Goal: Task Accomplishment & Management: Use online tool/utility

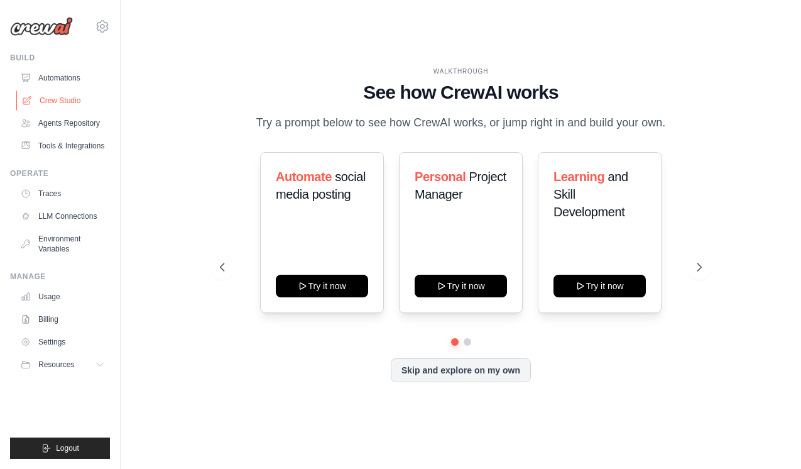
click at [70, 101] on link "Crew Studio" at bounding box center [63, 100] width 95 height 20
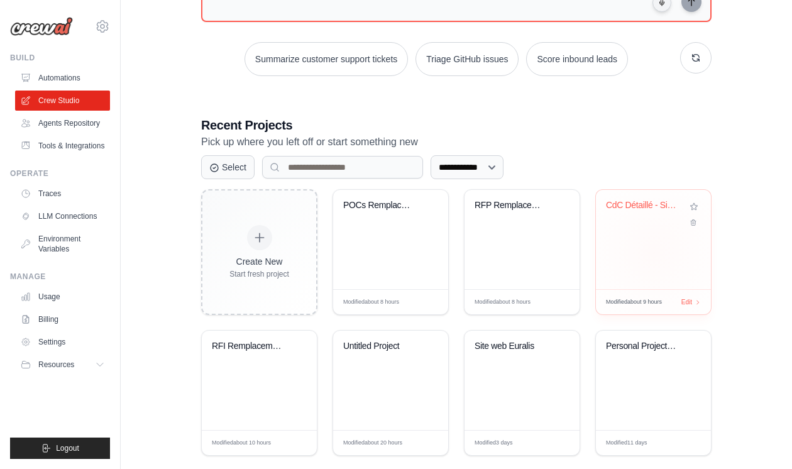
scroll to position [170, 0]
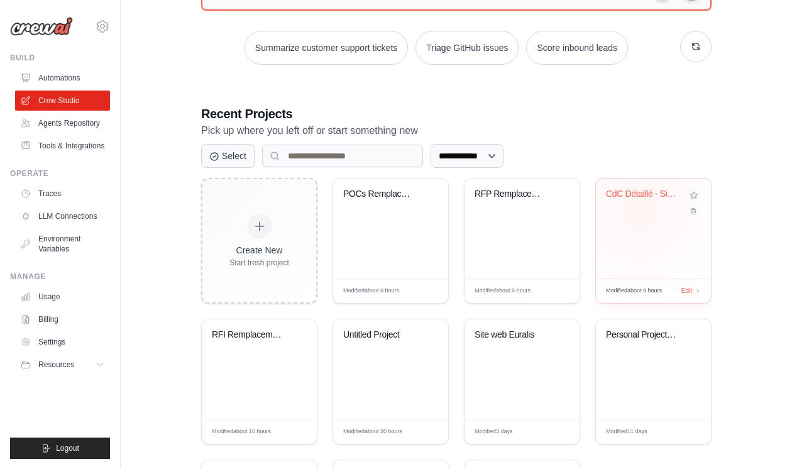
click at [638, 208] on div "CdC Détaillé - Site d'Assurance Cli..." at bounding box center [653, 202] width 95 height 29
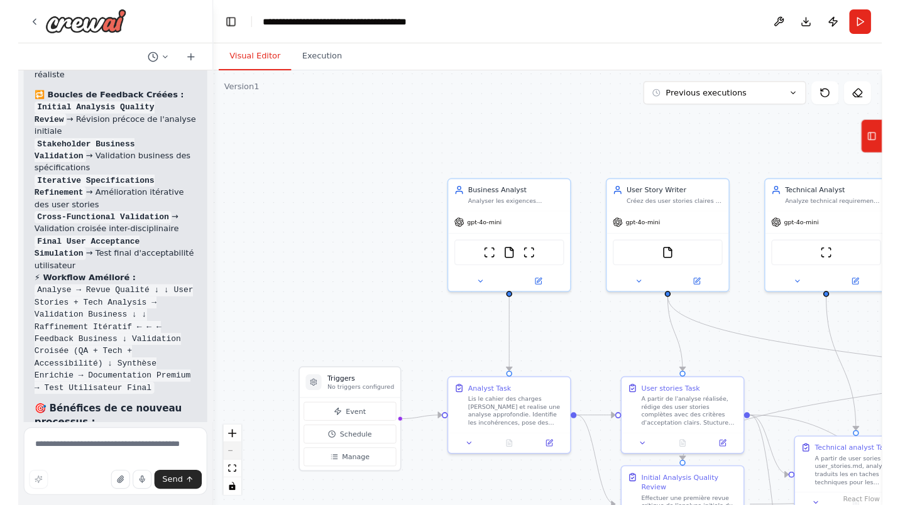
scroll to position [4906, 0]
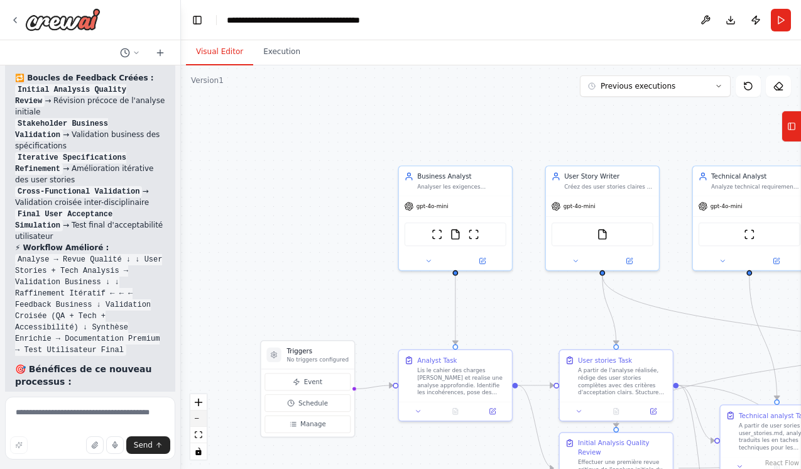
click at [197, 420] on button "zoom out" at bounding box center [198, 418] width 16 height 16
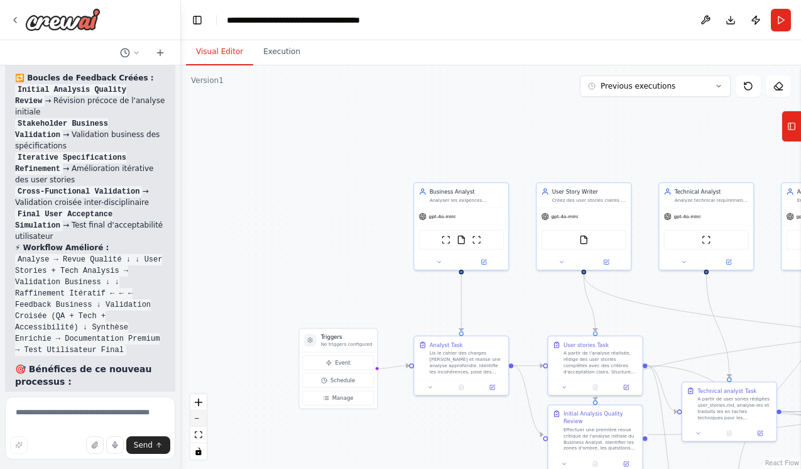
click at [197, 420] on button "zoom out" at bounding box center [198, 418] width 16 height 16
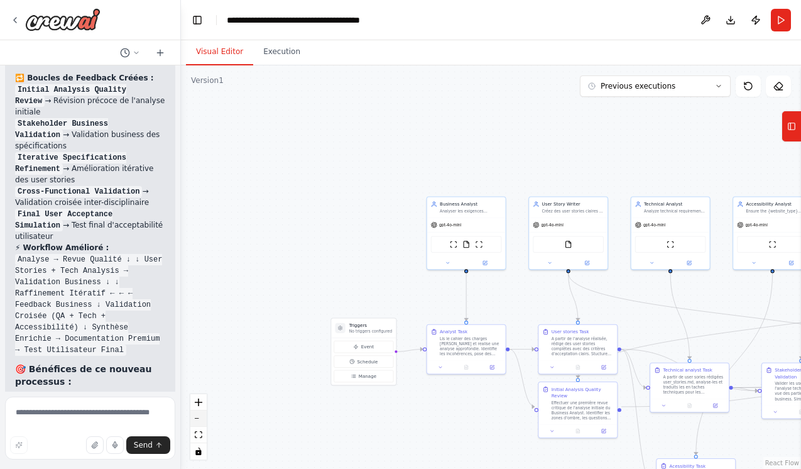
click at [197, 420] on button "zoom out" at bounding box center [198, 418] width 16 height 16
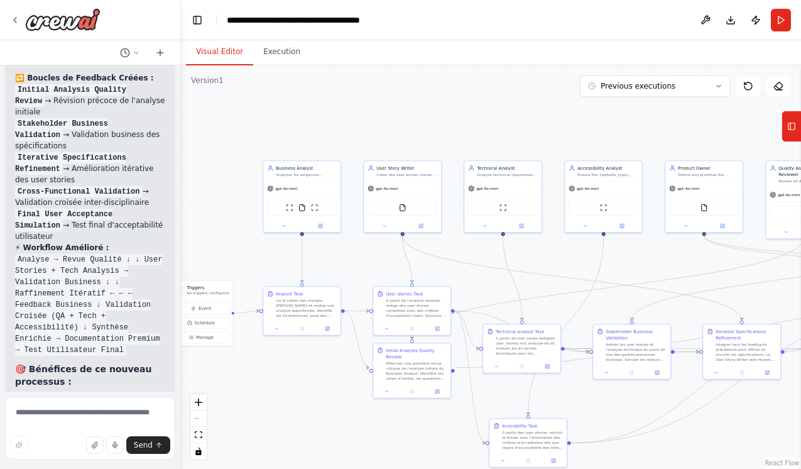
drag, startPoint x: 490, startPoint y: 151, endPoint x: 325, endPoint y: 111, distance: 169.3
click at [325, 111] on div ".deletable-edge-delete-btn { width: 20px; height: 20px; border: 0px solid #ffff…" at bounding box center [491, 266] width 620 height 403
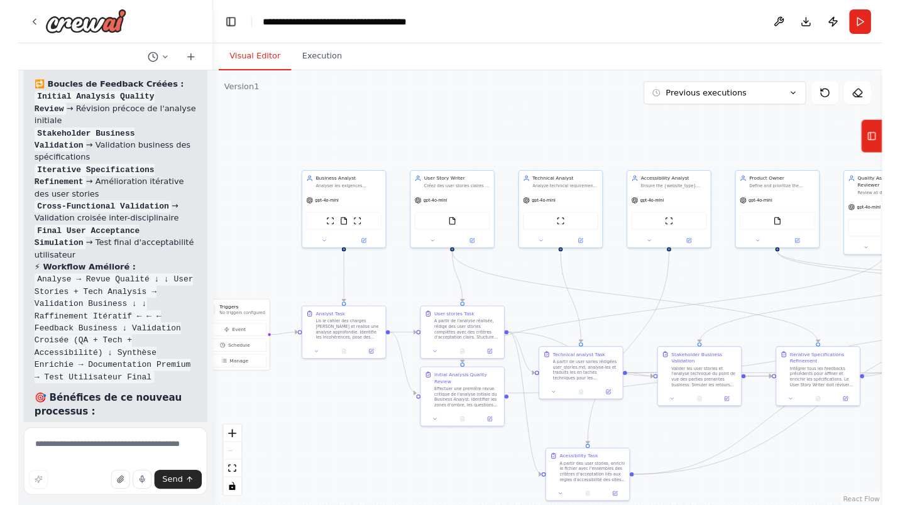
scroll to position [4869, 0]
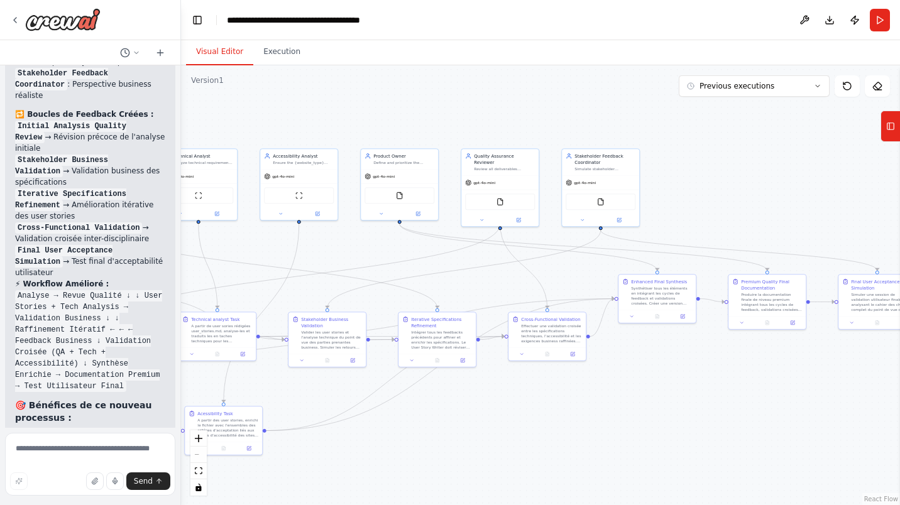
drag, startPoint x: 665, startPoint y: 134, endPoint x: 361, endPoint y: 125, distance: 304.8
click at [361, 125] on div ".deletable-edge-delete-btn { width: 20px; height: 20px; border: 0px solid #ffff…" at bounding box center [540, 285] width 719 height 440
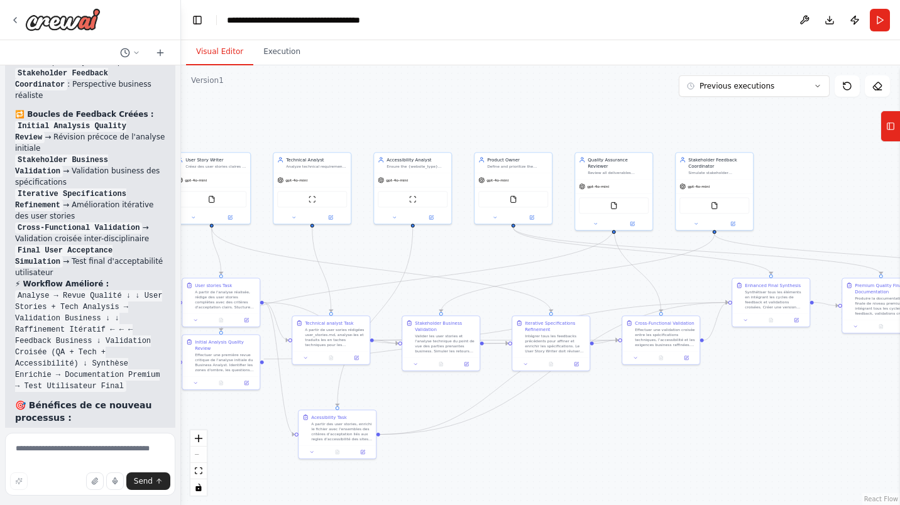
drag, startPoint x: 785, startPoint y: 197, endPoint x: 901, endPoint y: 201, distance: 116.9
click at [800, 201] on html "Hello! I'm the CrewAI assistant. What kind of automation do you want to build? …" at bounding box center [450, 252] width 900 height 505
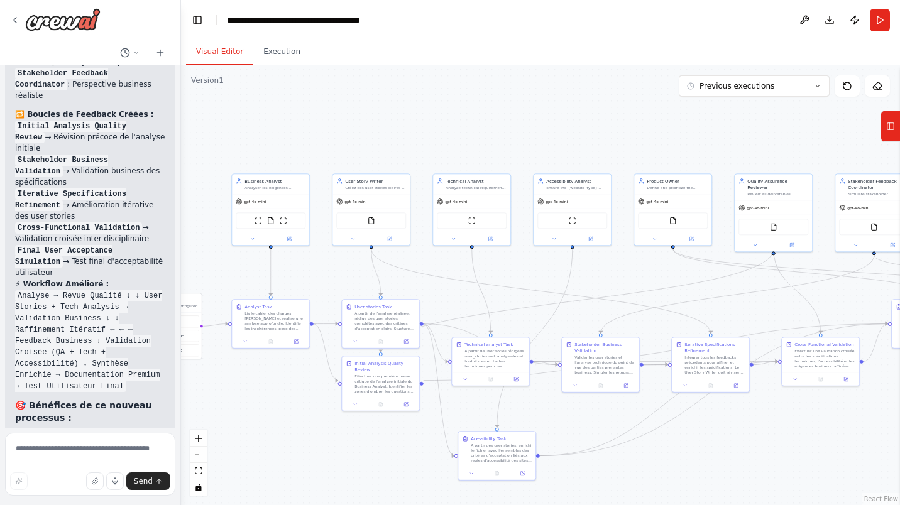
drag, startPoint x: 410, startPoint y: 114, endPoint x: 566, endPoint y: 135, distance: 157.9
click at [566, 135] on div ".deletable-edge-delete-btn { width: 20px; height: 20px; border: 0px solid #ffff…" at bounding box center [540, 285] width 719 height 440
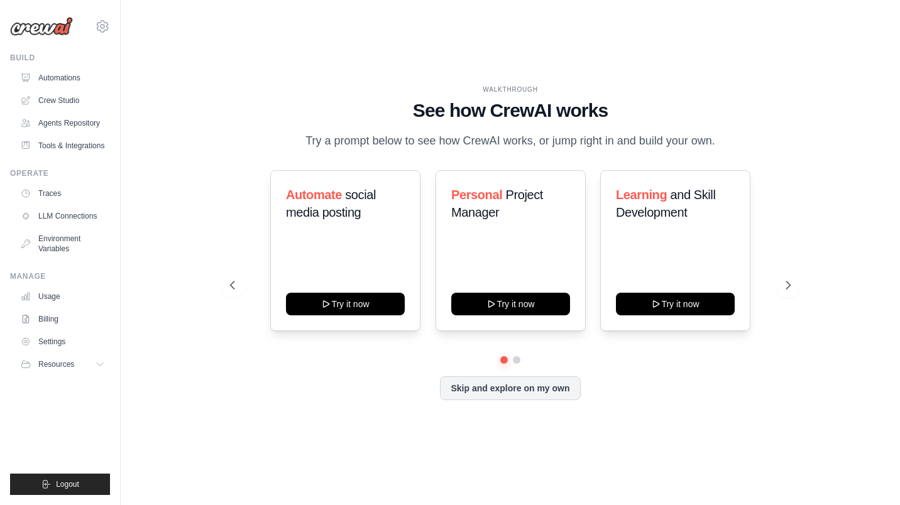
click at [206, 46] on div "WALKTHROUGH See how [PERSON_NAME] works Try a prompt below to see how [PERSON_N…" at bounding box center [510, 253] width 739 height 480
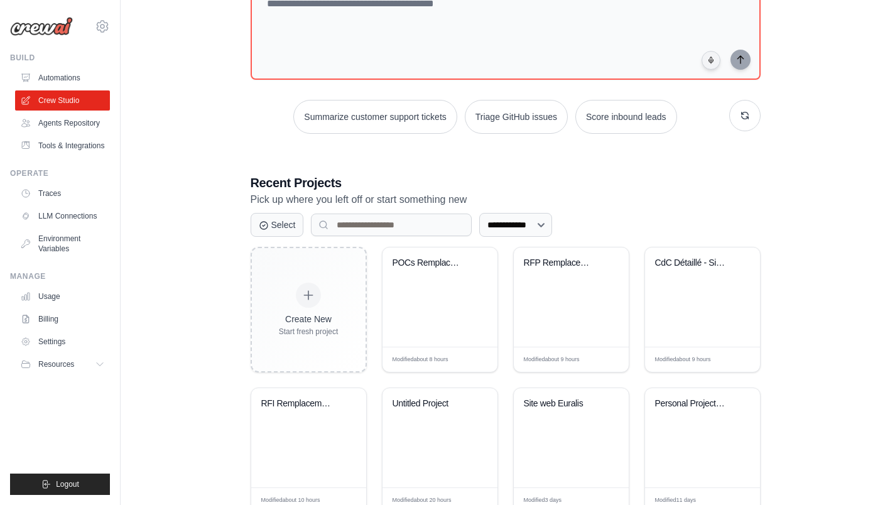
scroll to position [134, 0]
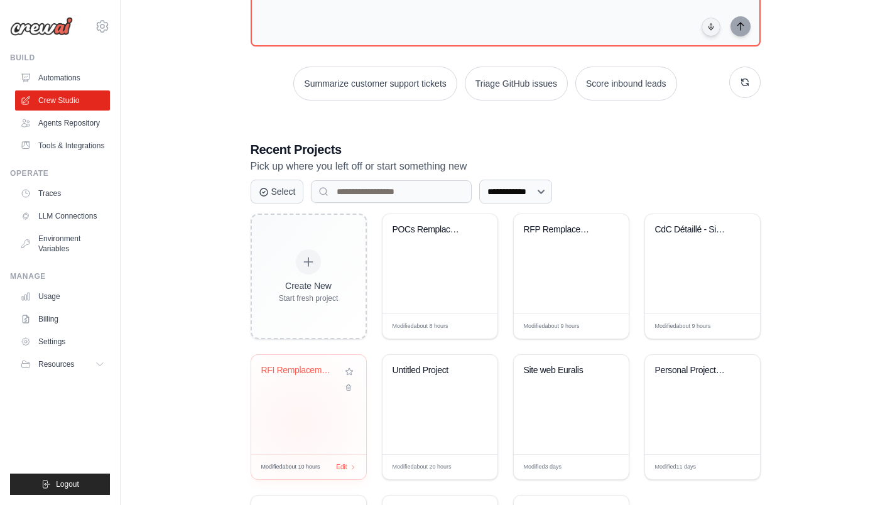
click at [299, 422] on div "RFI Remplacement SAP BFC - Projet C..." at bounding box center [308, 404] width 115 height 99
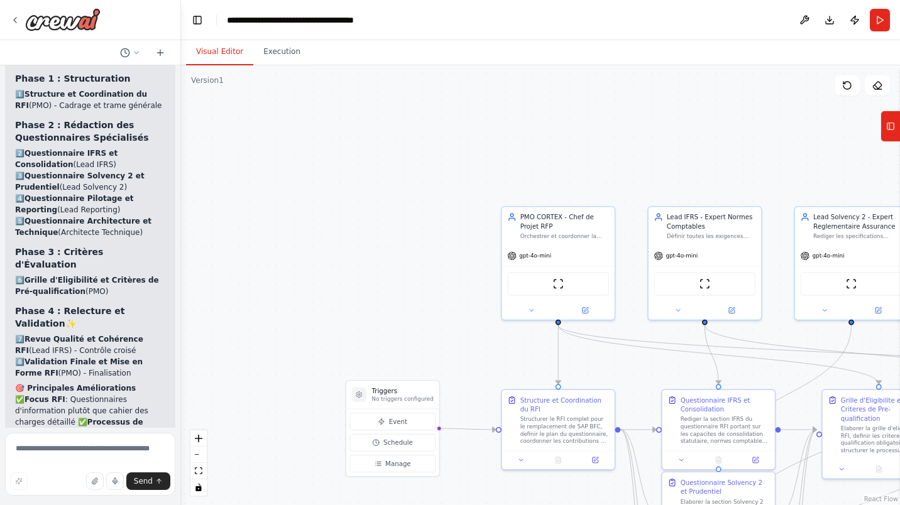
scroll to position [3225, 0]
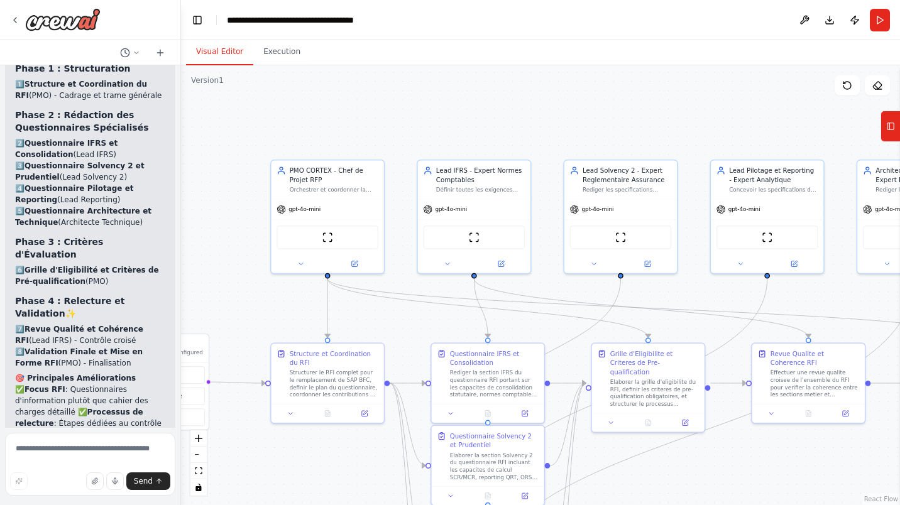
drag, startPoint x: 722, startPoint y: 166, endPoint x: 492, endPoint y: 119, distance: 235.2
click at [492, 119] on div ".deletable-edge-delete-btn { width: 20px; height: 20px; border: 0px solid #ffff…" at bounding box center [540, 285] width 719 height 440
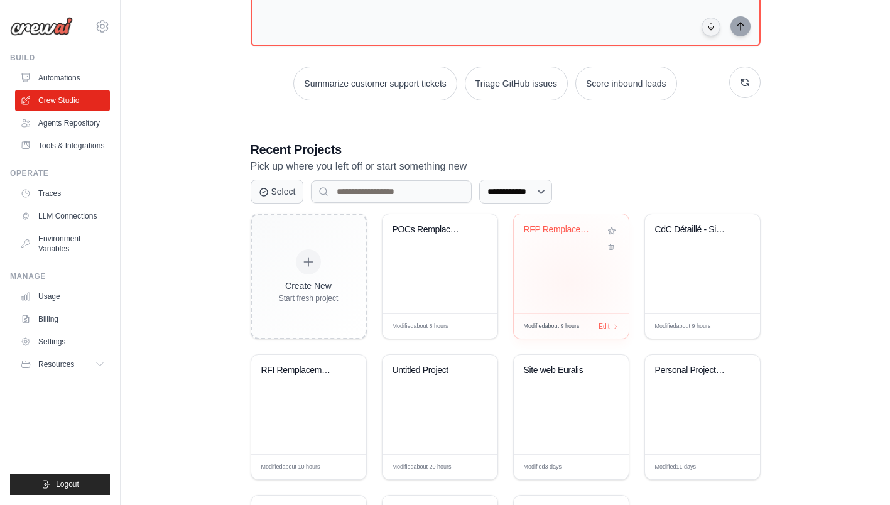
click at [568, 281] on div "RFP Remplacement Solution Consolida..." at bounding box center [571, 263] width 115 height 99
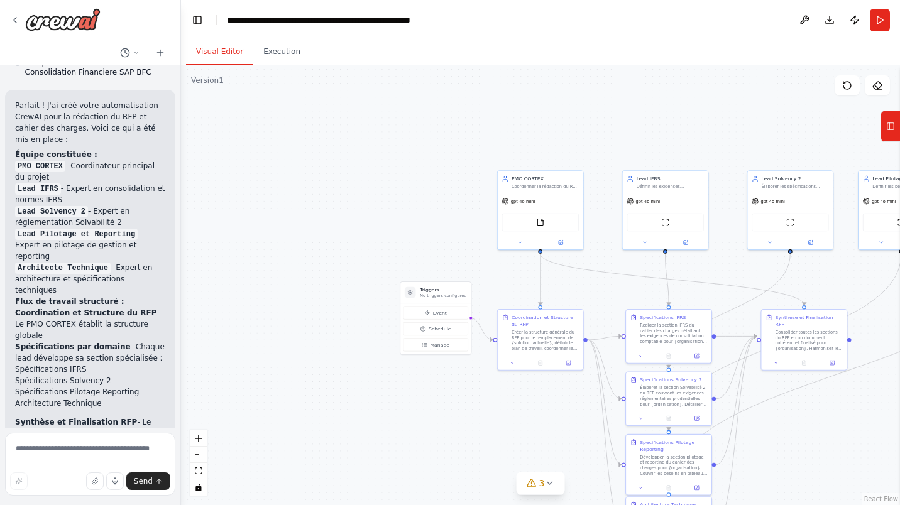
scroll to position [2121, 0]
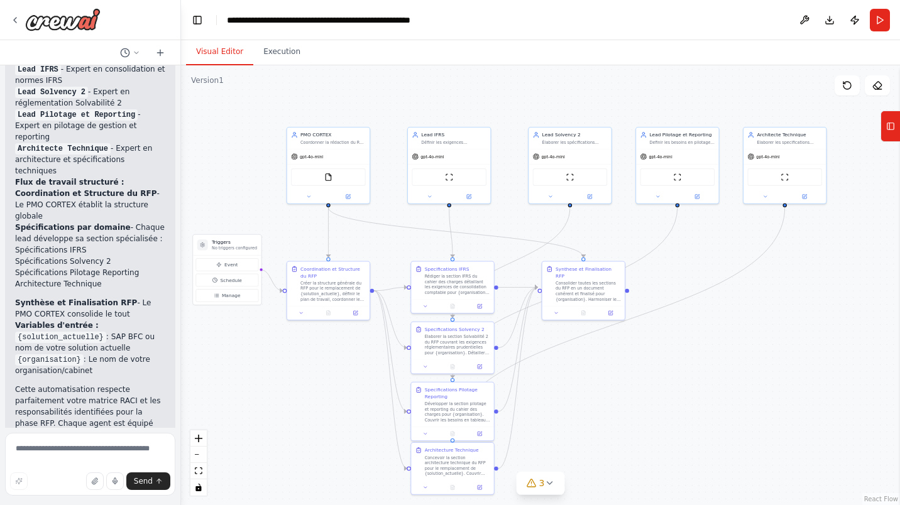
drag, startPoint x: 672, startPoint y: 131, endPoint x: 675, endPoint y: 299, distance: 168.4
click at [466, 87] on div ".deletable-edge-delete-btn { width: 20px; height: 20px; border: 0px solid #ffff…" at bounding box center [540, 285] width 719 height 440
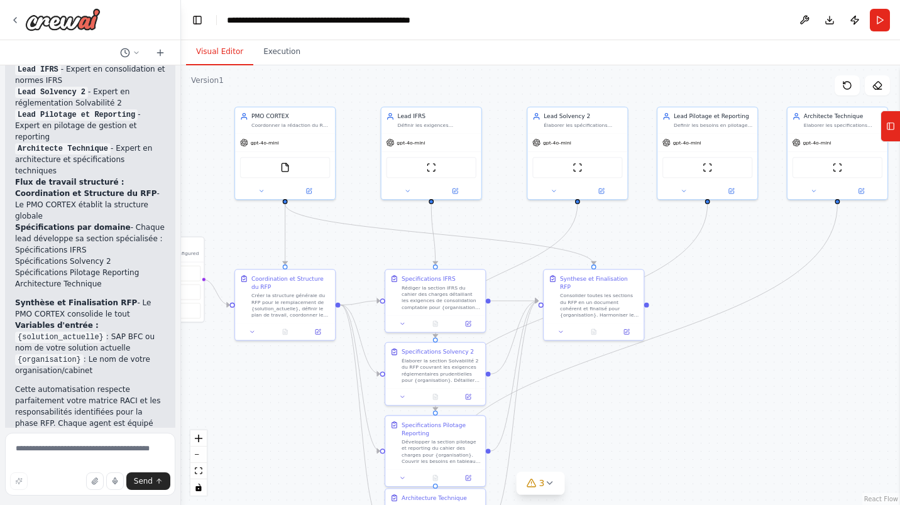
click at [699, 293] on div ".deletable-edge-delete-btn { width: 20px; height: 20px; border: 0px solid #ffff…" at bounding box center [540, 285] width 719 height 440
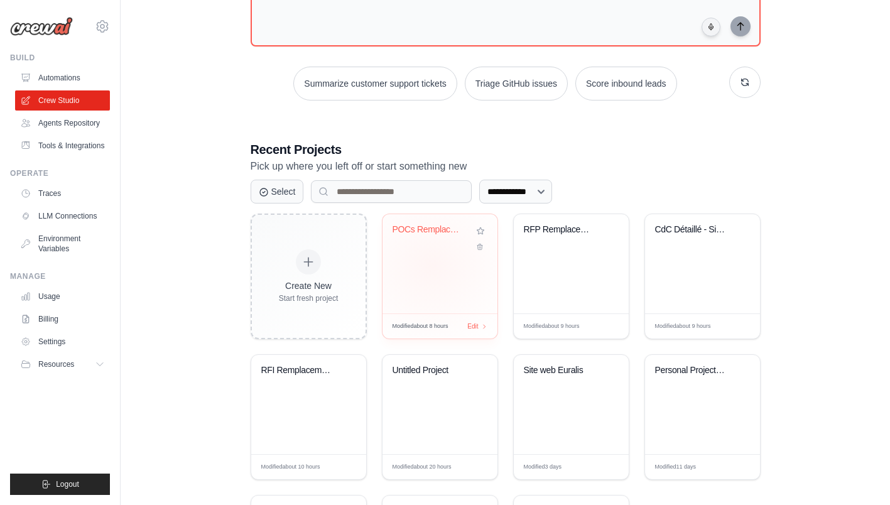
click at [432, 265] on div "POCs Remplacement SAP BFC - Cahiers..." at bounding box center [440, 263] width 115 height 99
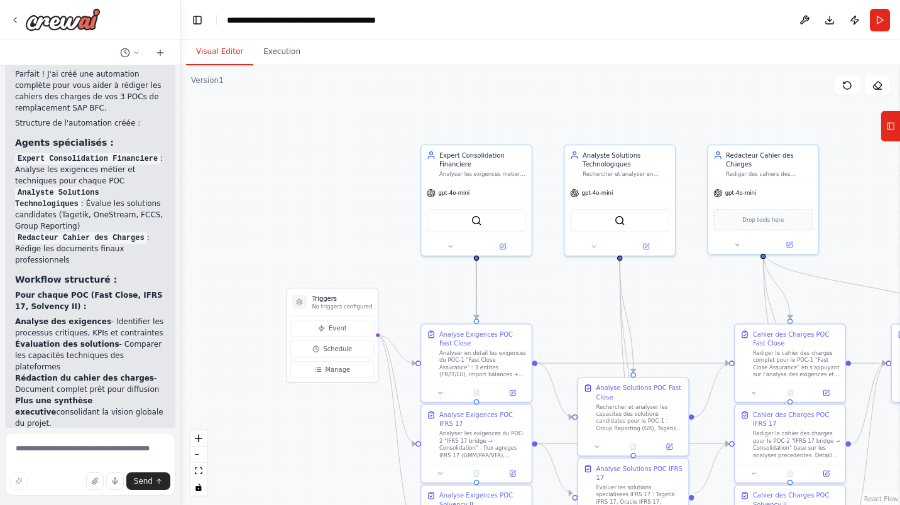
scroll to position [1729, 0]
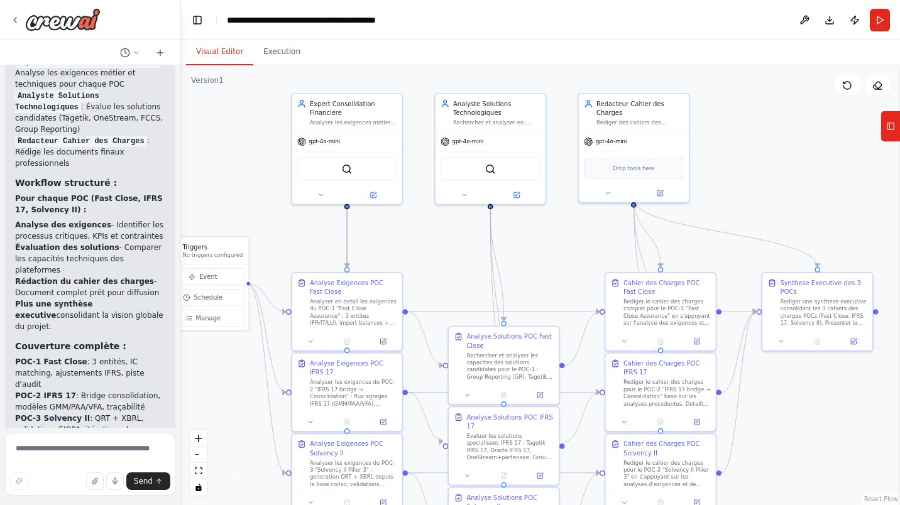
drag, startPoint x: 854, startPoint y: 227, endPoint x: 733, endPoint y: 177, distance: 131.2
click at [733, 177] on div ".deletable-edge-delete-btn { width: 20px; height: 20px; border: 0px solid #ffff…" at bounding box center [540, 285] width 719 height 440
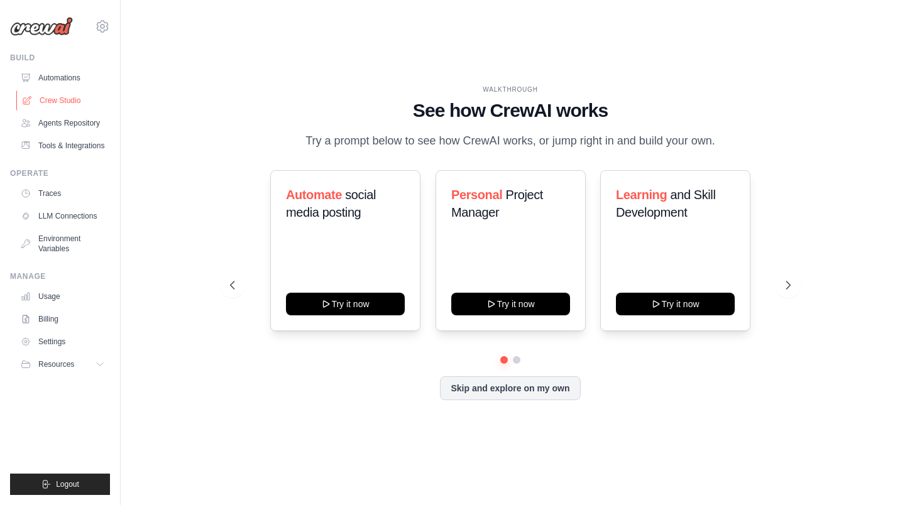
click at [66, 101] on link "Crew Studio" at bounding box center [63, 100] width 95 height 20
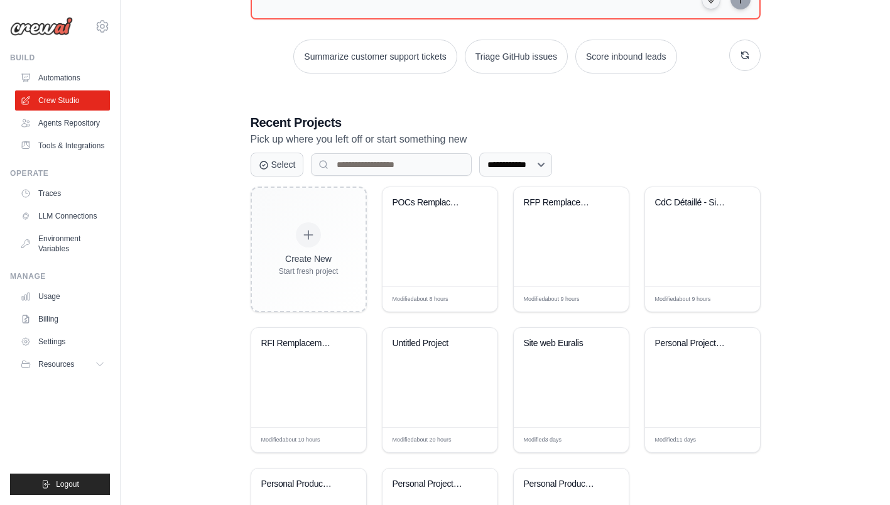
scroll to position [161, 0]
click at [701, 224] on div "CdC Détaillé - Site d'Assurance Cli..." at bounding box center [702, 236] width 115 height 99
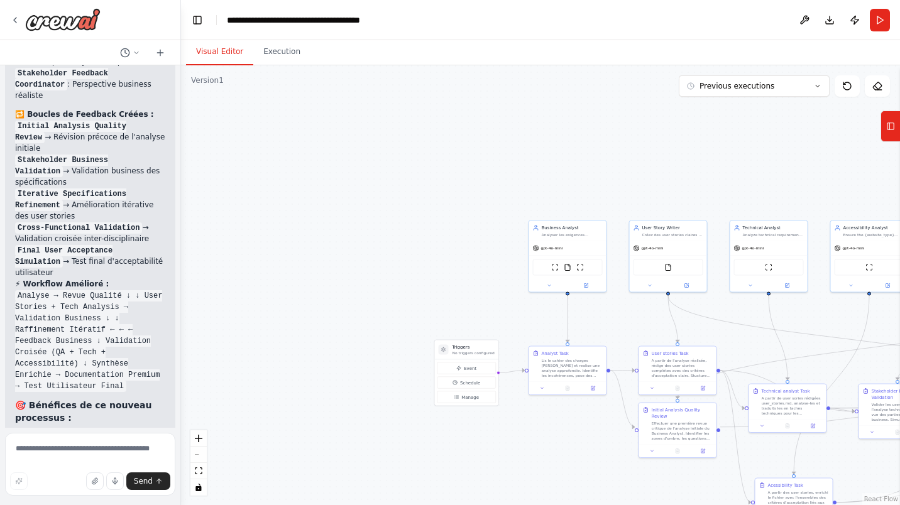
scroll to position [4869, 0]
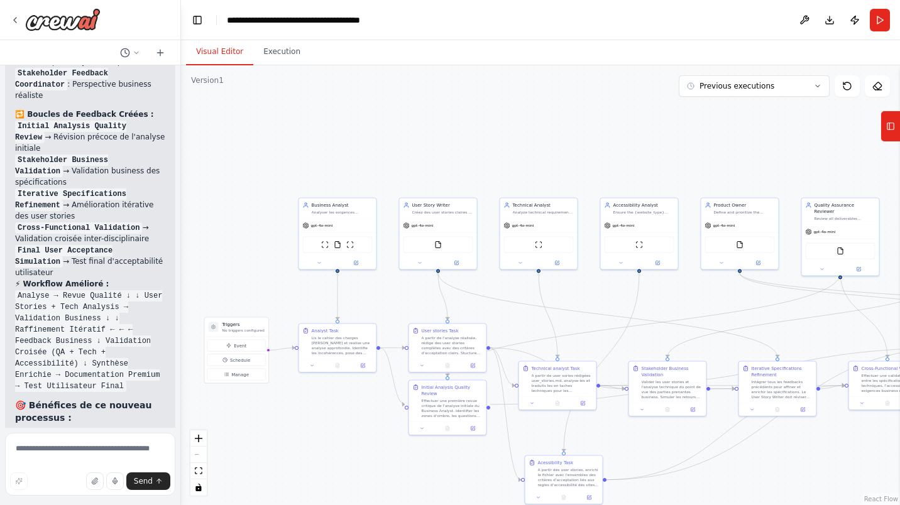
drag, startPoint x: 765, startPoint y: 169, endPoint x: 535, endPoint y: 146, distance: 231.0
click at [535, 146] on div ".deletable-edge-delete-btn { width: 20px; height: 20px; border: 0px solid #ffff…" at bounding box center [540, 285] width 719 height 440
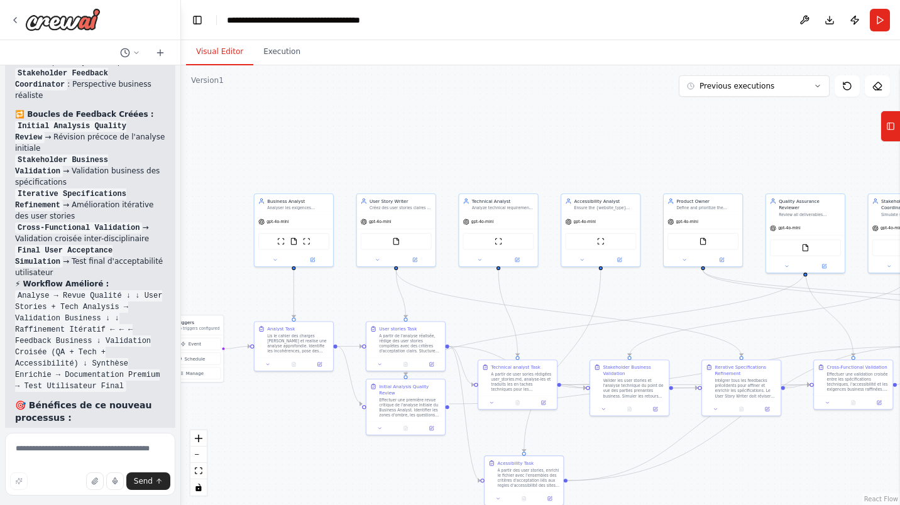
drag, startPoint x: 690, startPoint y: 302, endPoint x: 646, endPoint y: 299, distance: 43.5
click at [646, 299] on div ".deletable-edge-delete-btn { width: 20px; height: 20px; border: 0px solid #ffff…" at bounding box center [540, 285] width 719 height 440
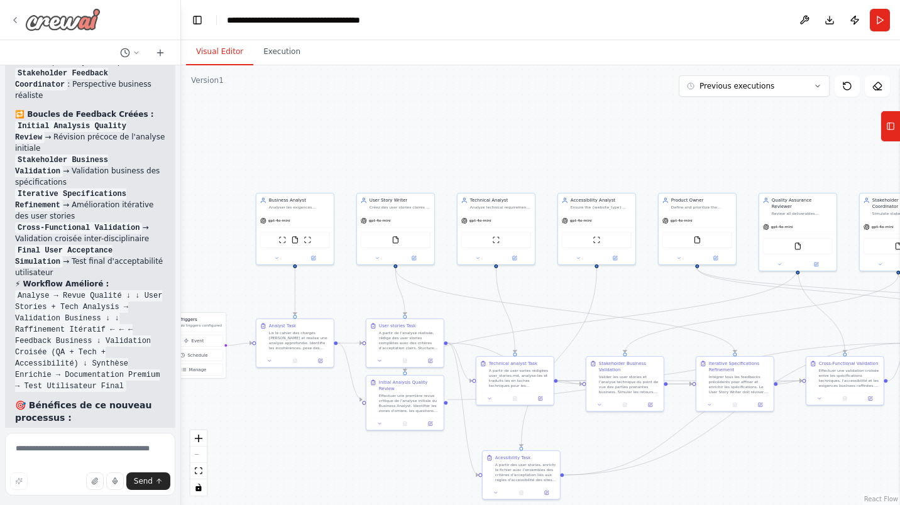
click at [15, 16] on icon at bounding box center [15, 20] width 10 height 10
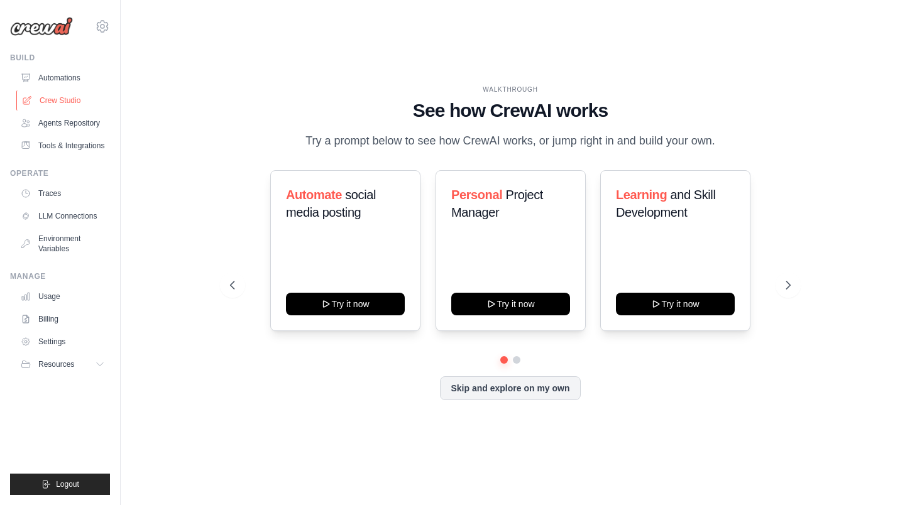
click at [53, 101] on link "Crew Studio" at bounding box center [63, 100] width 95 height 20
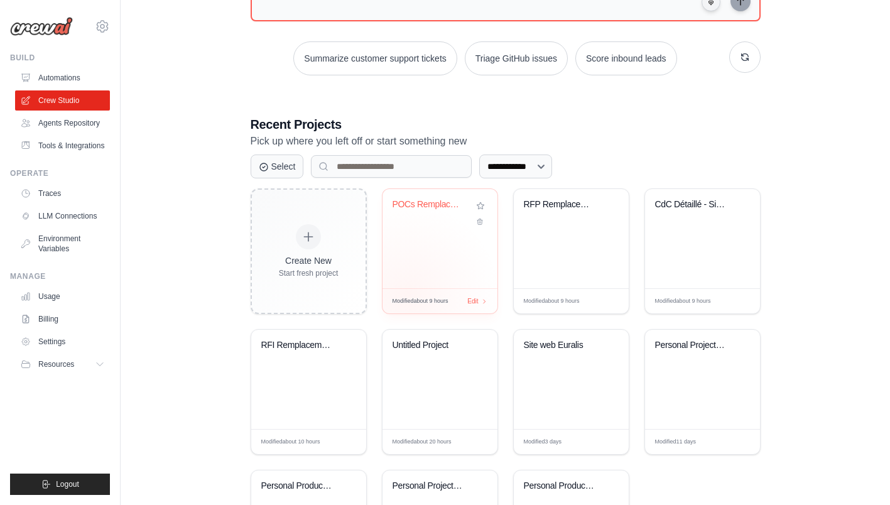
scroll to position [164, 0]
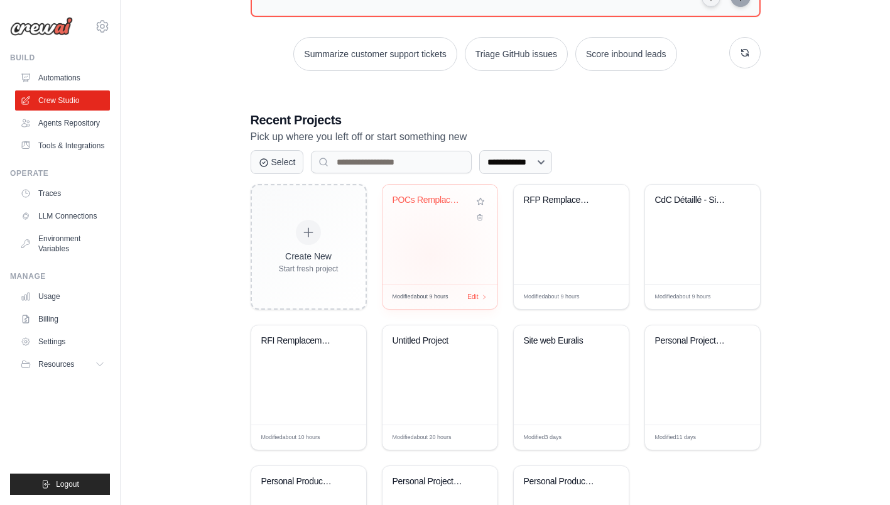
click at [430, 253] on div "POCs Remplacement SAP BFC - Cahiers..." at bounding box center [440, 234] width 115 height 99
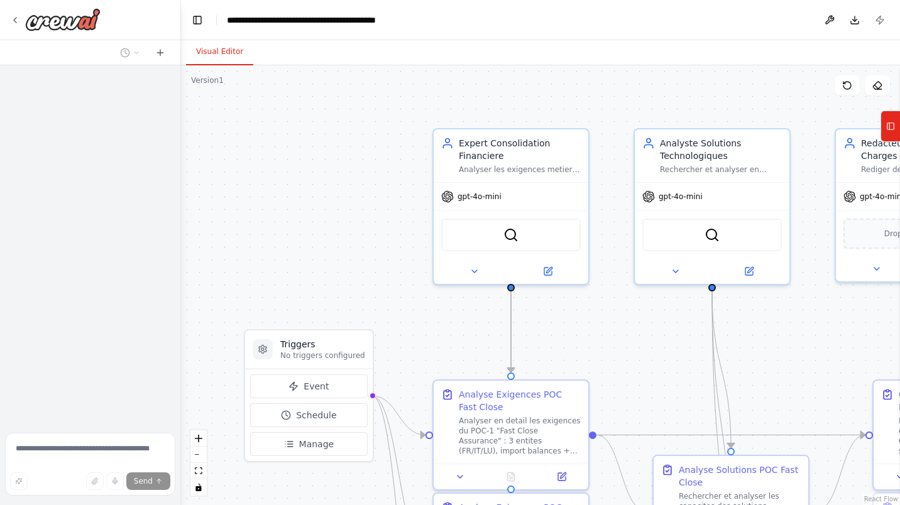
click at [384, 224] on div ".deletable-edge-delete-btn { width: 20px; height: 20px; border: 0px solid #ffff…" at bounding box center [540, 285] width 719 height 440
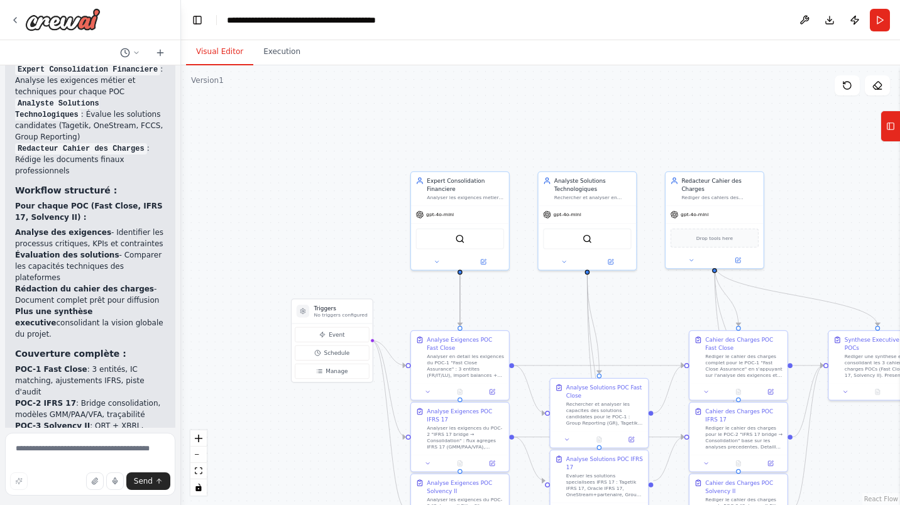
scroll to position [1729, 0]
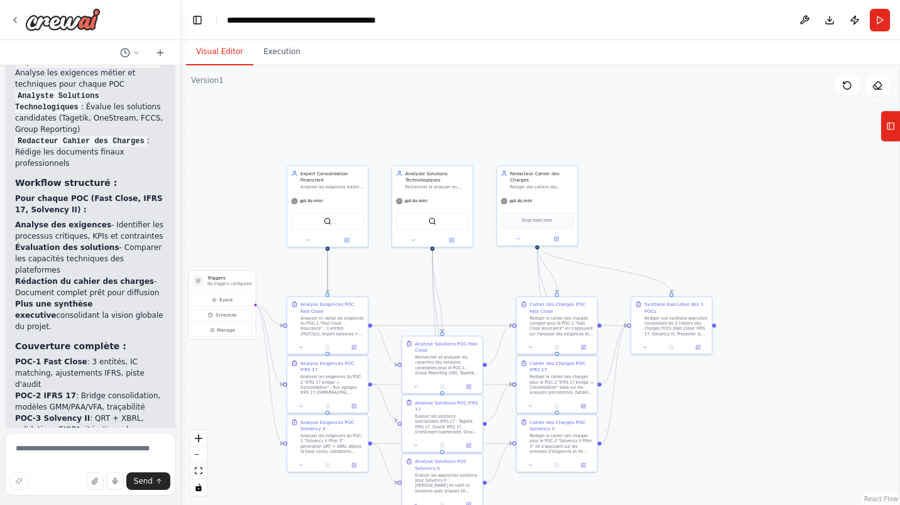
drag, startPoint x: 646, startPoint y: 128, endPoint x: 533, endPoint y: 109, distance: 115.4
click at [533, 109] on div ".deletable-edge-delete-btn { width: 20px; height: 20px; border: 0px solid #ffff…" at bounding box center [540, 285] width 719 height 440
click at [21, 19] on div at bounding box center [55, 19] width 90 height 23
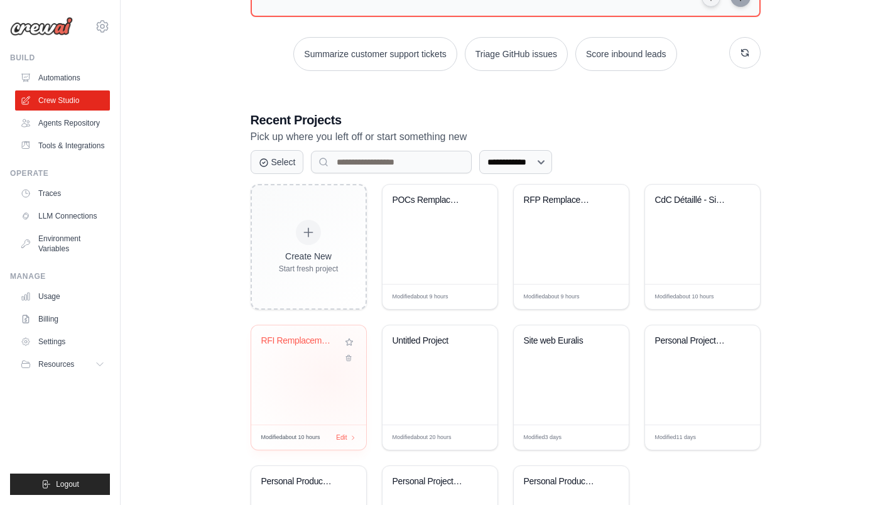
click at [328, 377] on div "RFI Remplacement SAP BFC - Projet C..." at bounding box center [308, 374] width 115 height 99
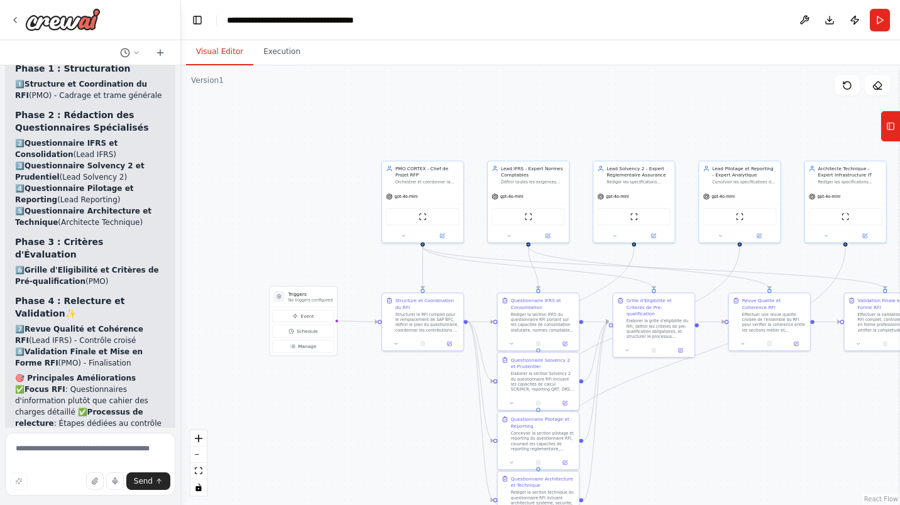
scroll to position [3225, 0]
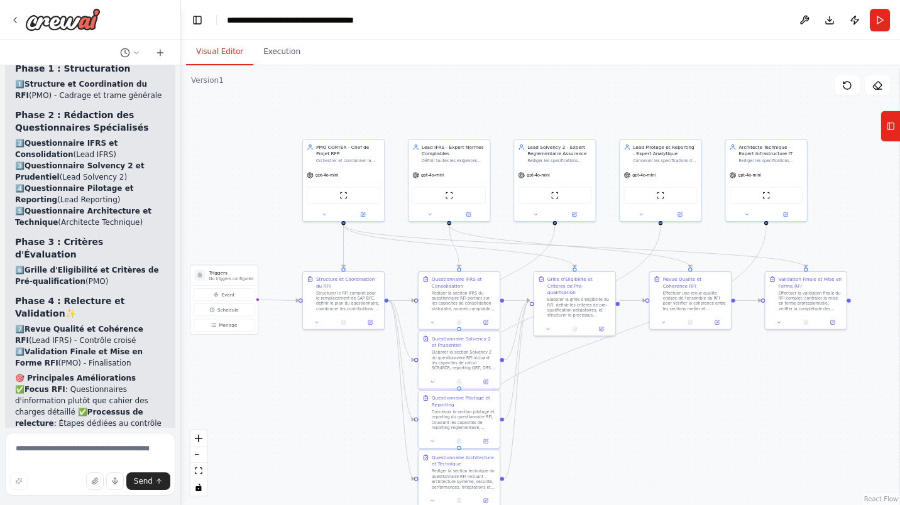
drag, startPoint x: 537, startPoint y: 119, endPoint x: 426, endPoint y: 97, distance: 113.2
click at [426, 97] on div ".deletable-edge-delete-btn { width: 20px; height: 20px; border: 0px solid #ffff…" at bounding box center [540, 285] width 719 height 440
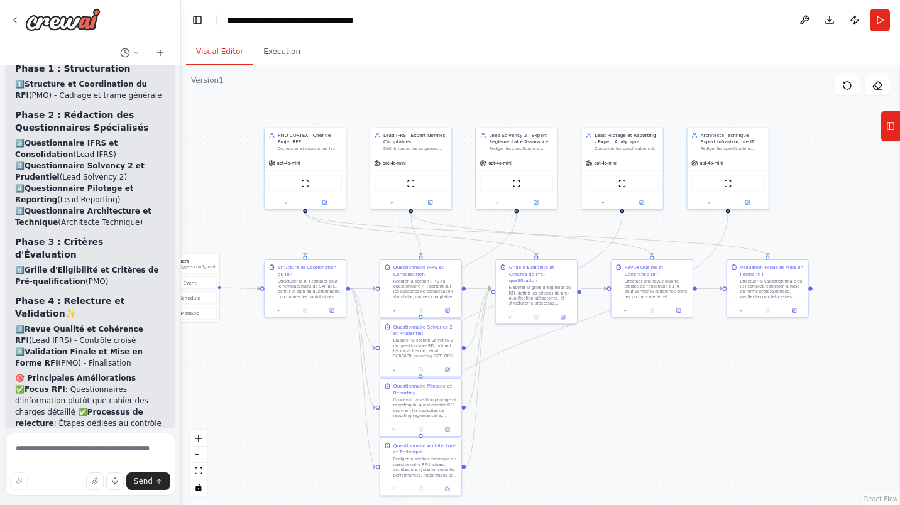
drag, startPoint x: 636, startPoint y: 109, endPoint x: 598, endPoint y: 97, distance: 40.1
click at [598, 97] on div ".deletable-edge-delete-btn { width: 20px; height: 20px; border: 0px solid #ffff…" at bounding box center [540, 285] width 719 height 440
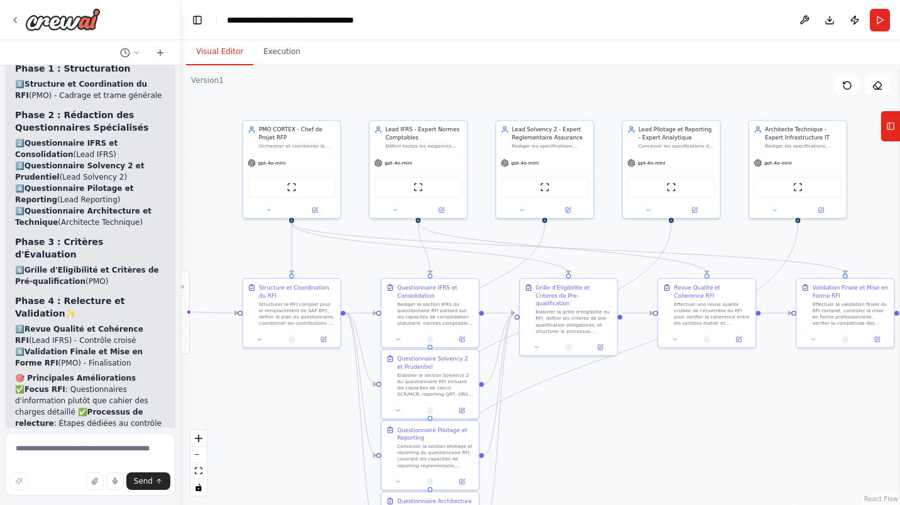
drag, startPoint x: 309, startPoint y: 342, endPoint x: 294, endPoint y: 396, distance: 56.1
click at [294, 396] on div ".deletable-edge-delete-btn { width: 20px; height: 20px; border: 0px solid #ffff…" at bounding box center [540, 285] width 719 height 440
click at [17, 20] on icon at bounding box center [15, 20] width 10 height 10
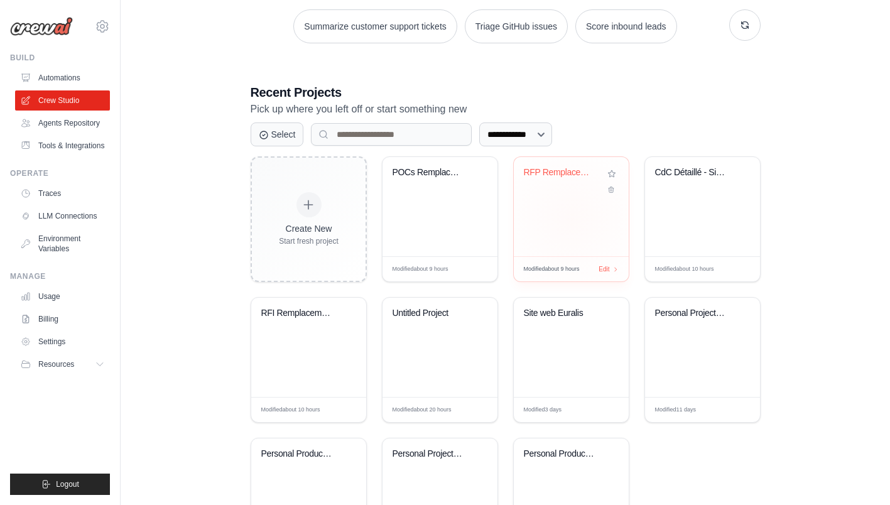
scroll to position [193, 0]
click at [672, 216] on div "CdC Détaillé - Site d'Assurance Cli..." at bounding box center [702, 205] width 115 height 99
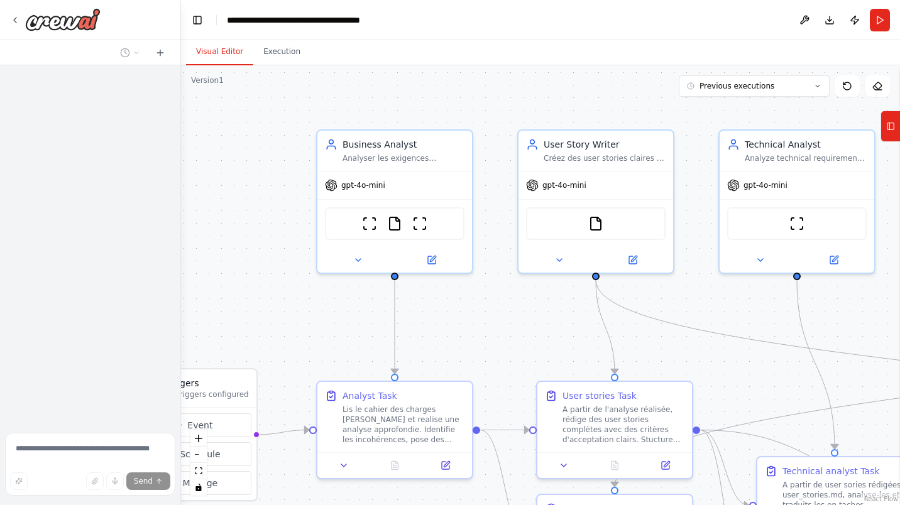
drag, startPoint x: 611, startPoint y: 307, endPoint x: 494, endPoint y: 308, distance: 116.2
click at [494, 308] on div ".deletable-edge-delete-btn { width: 20px; height: 20px; border: 0px solid #ffff…" at bounding box center [540, 285] width 719 height 440
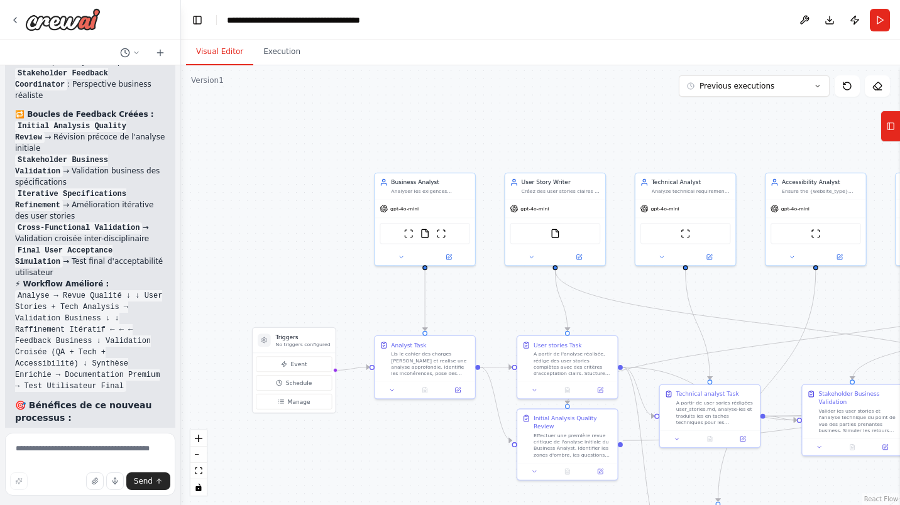
scroll to position [4869, 0]
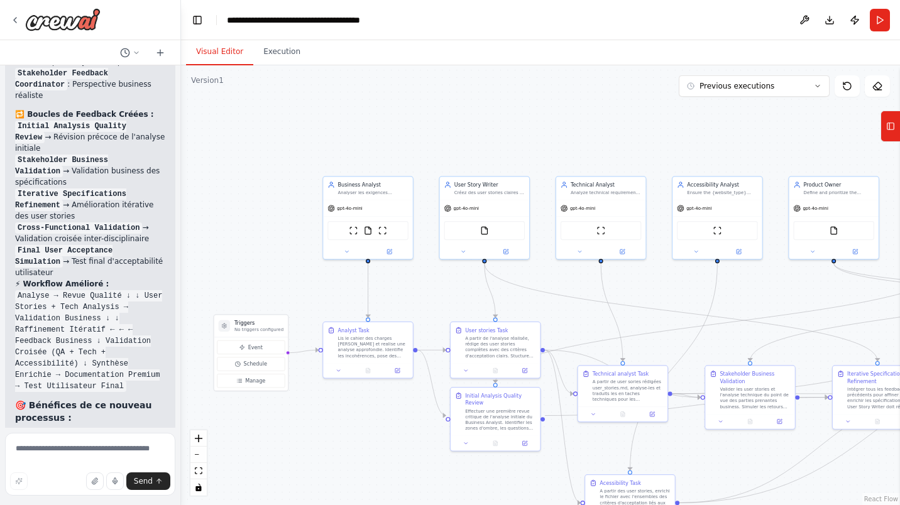
drag, startPoint x: 550, startPoint y: 146, endPoint x: 464, endPoint y: 144, distance: 85.5
click at [475, 142] on div ".deletable-edge-delete-btn { width: 20px; height: 20px; border: 0px solid #ffff…" at bounding box center [540, 285] width 719 height 440
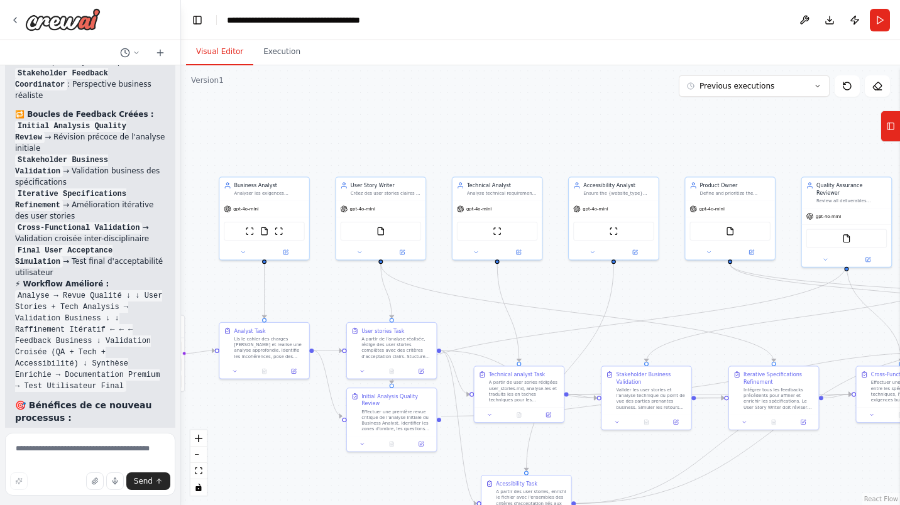
drag, startPoint x: 598, startPoint y: 131, endPoint x: 509, endPoint y: 131, distance: 88.6
click at [509, 131] on div ".deletable-edge-delete-btn { width: 20px; height: 20px; border: 0px solid #ffff…" at bounding box center [540, 285] width 719 height 440
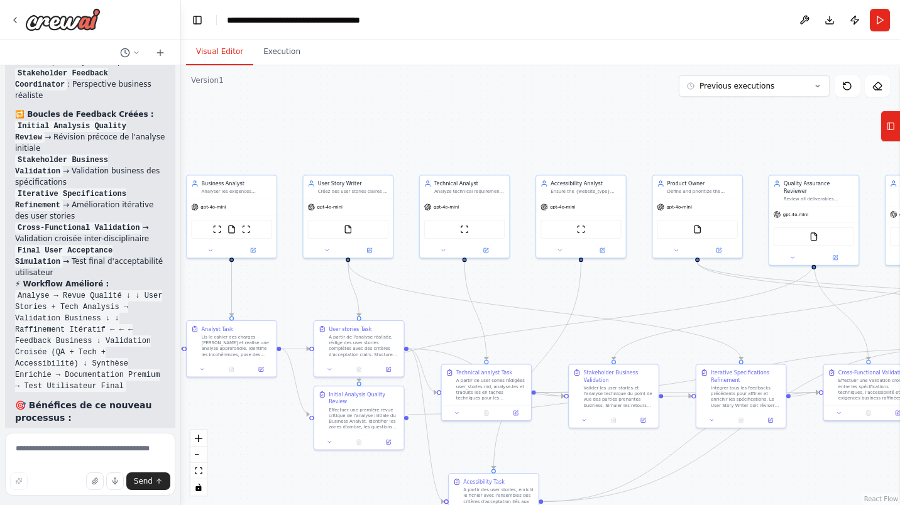
drag, startPoint x: 621, startPoint y: 132, endPoint x: 590, endPoint y: 130, distance: 30.8
click at [590, 130] on div ".deletable-edge-delete-btn { width: 20px; height: 20px; border: 0px solid #ffff…" at bounding box center [540, 285] width 719 height 440
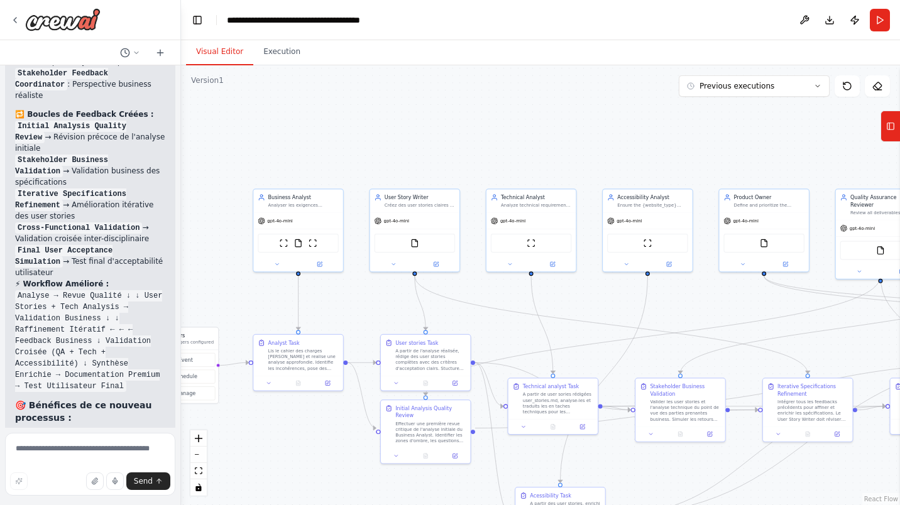
drag, startPoint x: 355, startPoint y: 125, endPoint x: 402, endPoint y: 152, distance: 54.3
click at [415, 143] on div ".deletable-edge-delete-btn { width: 20px; height: 20px; border: 0px solid #ffff…" at bounding box center [540, 285] width 719 height 440
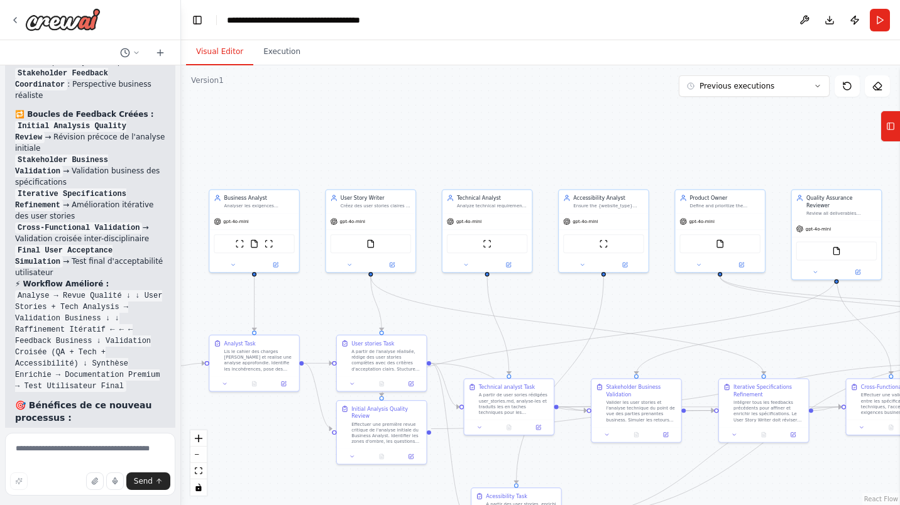
drag, startPoint x: 577, startPoint y: 299, endPoint x: 538, endPoint y: 296, distance: 39.1
click at [538, 296] on div ".deletable-edge-delete-btn { width: 20px; height: 20px; border: 0px solid #ffff…" at bounding box center [540, 285] width 719 height 440
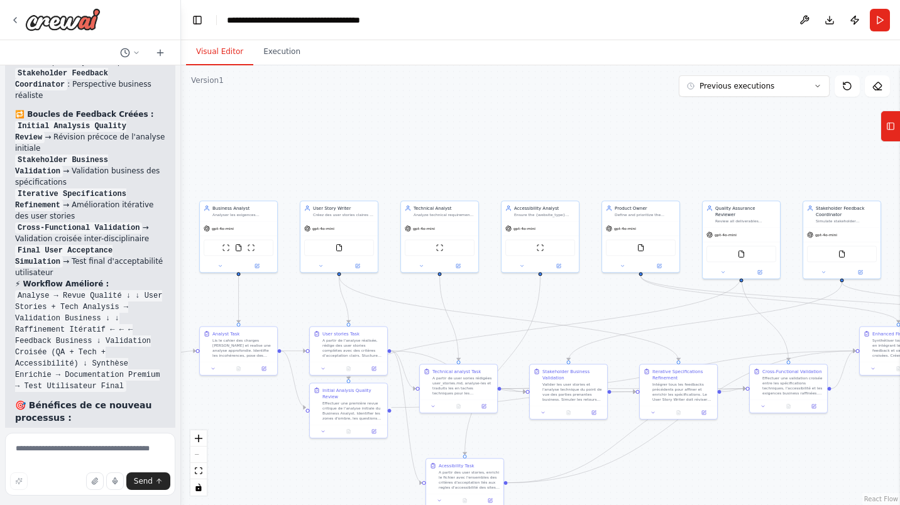
drag, startPoint x: 608, startPoint y: 154, endPoint x: 555, endPoint y: 151, distance: 52.9
click at [555, 151] on div ".deletable-edge-delete-btn { width: 20px; height: 20px; border: 0px solid #ffff…" at bounding box center [540, 285] width 719 height 440
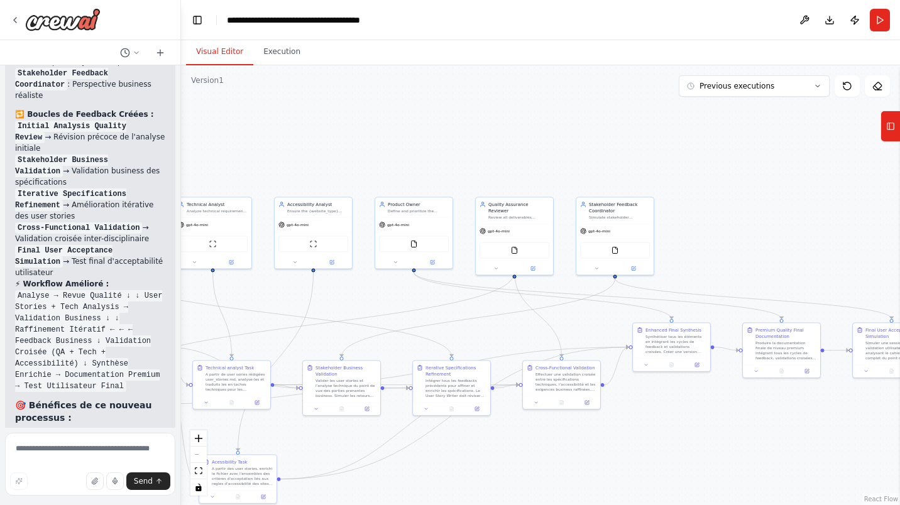
drag, startPoint x: 630, startPoint y: 157, endPoint x: 408, endPoint y: 156, distance: 222.4
click at [408, 154] on div ".deletable-edge-delete-btn { width: 20px; height: 20px; border: 0px solid #ffff…" at bounding box center [540, 285] width 719 height 440
click at [681, 418] on div ".deletable-edge-delete-btn { width: 20px; height: 20px; border: 0px solid #ffff…" at bounding box center [540, 285] width 719 height 440
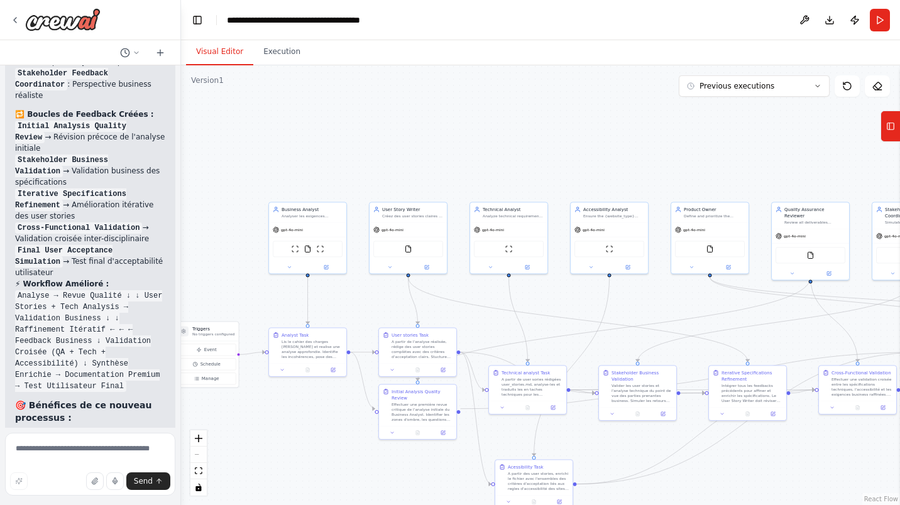
drag, startPoint x: 300, startPoint y: 108, endPoint x: 588, endPoint y: 119, distance: 288.6
click at [599, 116] on div ".deletable-edge-delete-btn { width: 20px; height: 20px; border: 0px solid #ffff…" at bounding box center [540, 285] width 719 height 440
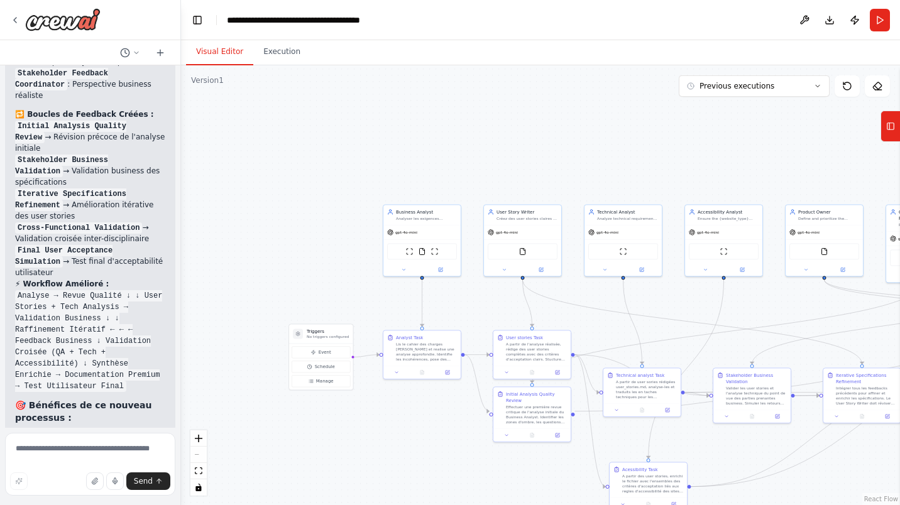
drag, startPoint x: 280, startPoint y: 140, endPoint x: 395, endPoint y: 142, distance: 115.0
click at [395, 142] on div ".deletable-edge-delete-btn { width: 20px; height: 20px; border: 0px solid #ffff…" at bounding box center [540, 285] width 719 height 440
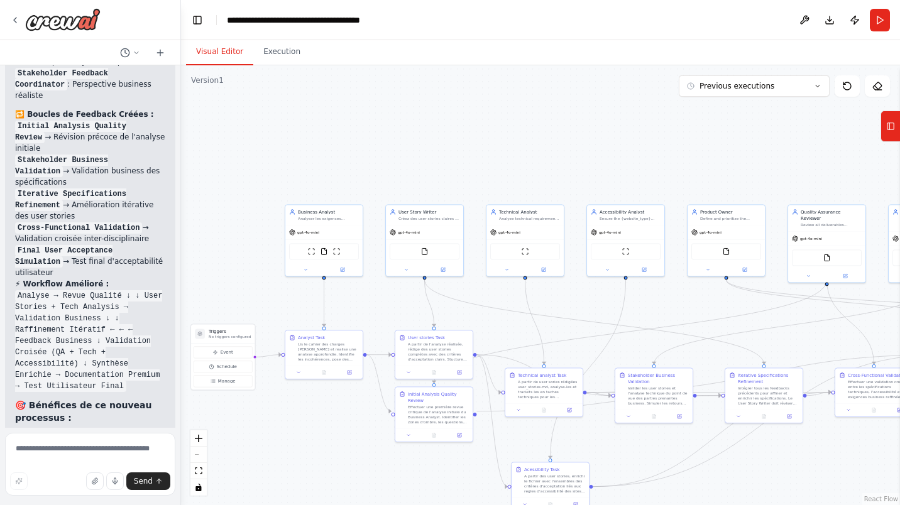
drag, startPoint x: 576, startPoint y: 132, endPoint x: 458, endPoint y: 132, distance: 118.1
click at [459, 132] on div ".deletable-edge-delete-btn { width: 20px; height: 20px; border: 0px solid #ffff…" at bounding box center [540, 285] width 719 height 440
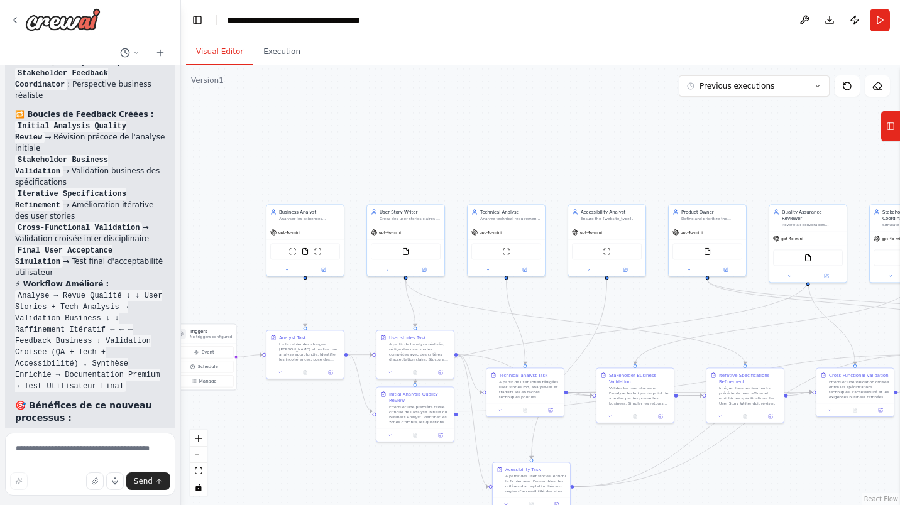
click at [424, 269] on icon at bounding box center [424, 269] width 3 height 3
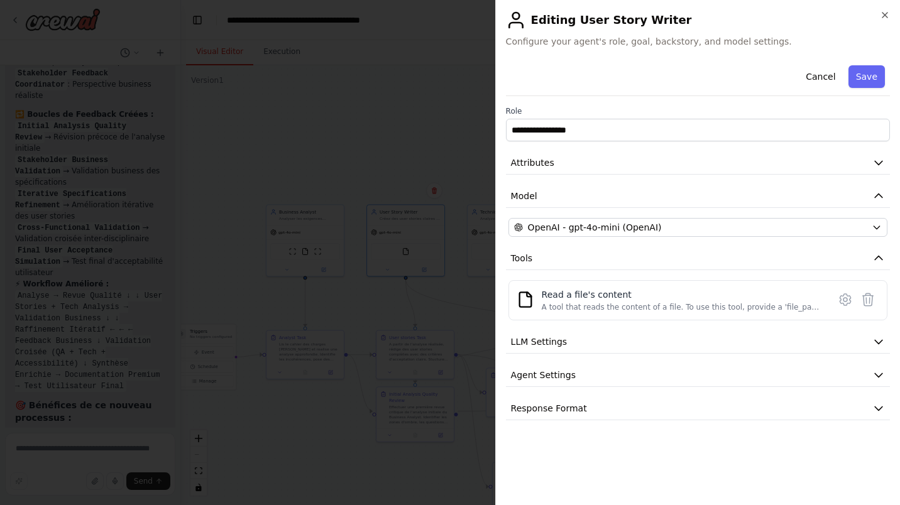
click at [878, 165] on icon "button" at bounding box center [878, 163] width 8 height 4
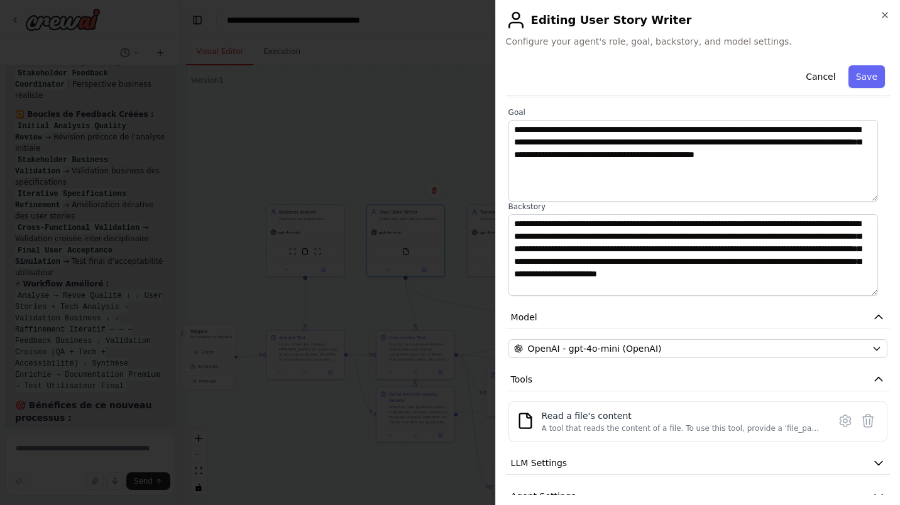
scroll to position [134, 0]
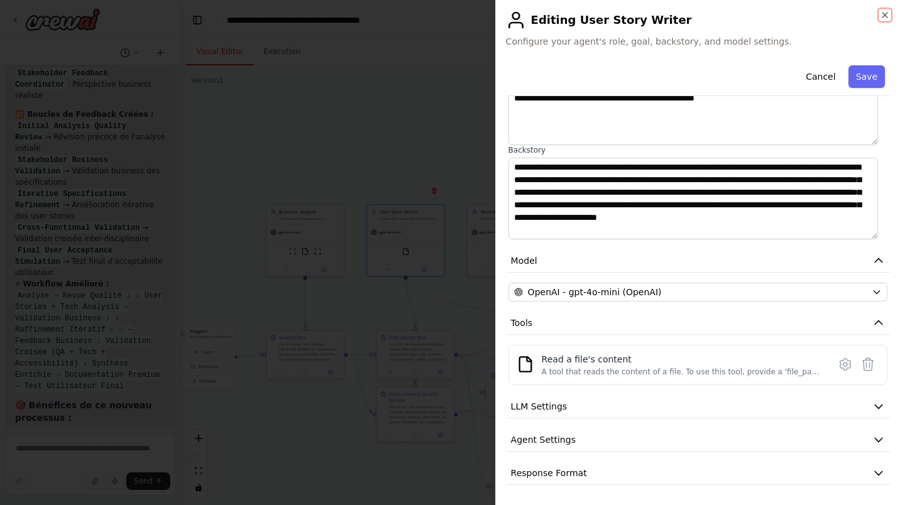
click at [883, 14] on icon "button" at bounding box center [884, 15] width 5 height 5
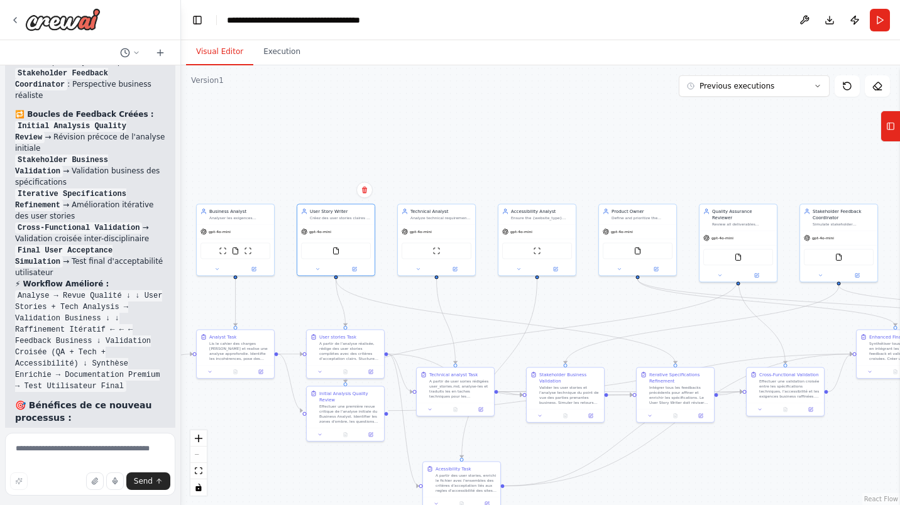
drag, startPoint x: 621, startPoint y: 141, endPoint x: 551, endPoint y: 141, distance: 69.7
click at [551, 141] on div ".deletable-edge-delete-btn { width: 20px; height: 20px; border: 0px solid #ffff…" at bounding box center [540, 285] width 719 height 440
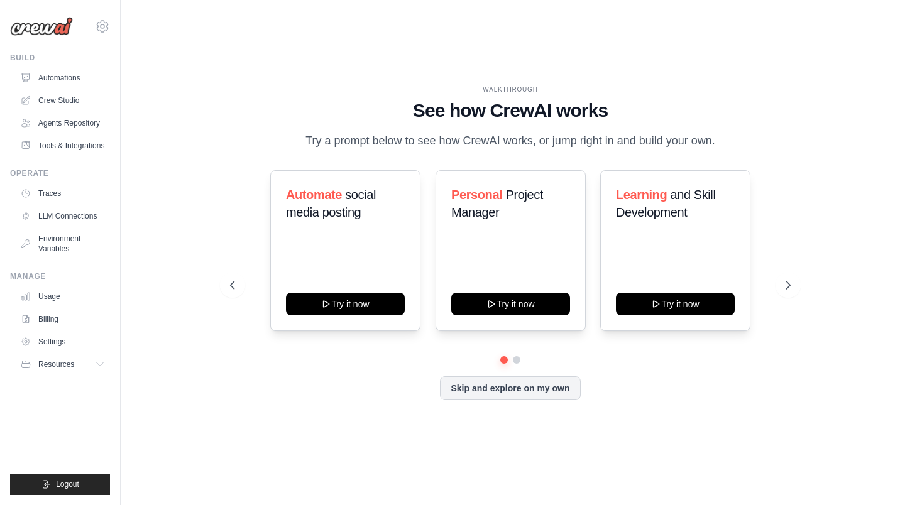
click at [60, 99] on link "Crew Studio" at bounding box center [62, 100] width 95 height 20
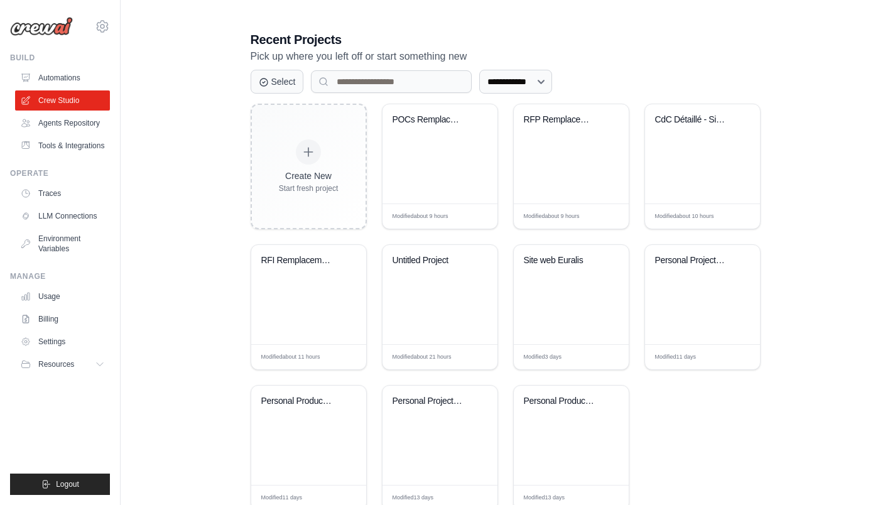
scroll to position [249, 0]
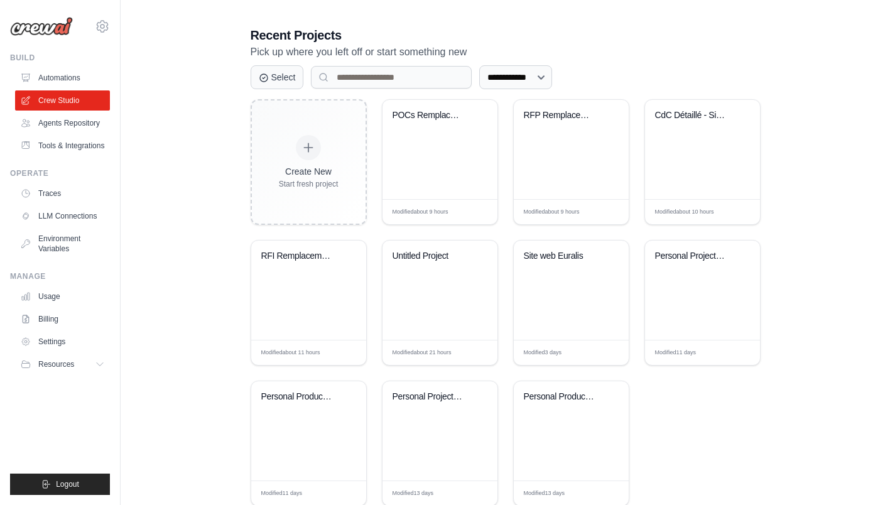
click at [291, 307] on div "RFI Remplacement SAP BFC - Projet C..." at bounding box center [308, 290] width 115 height 99
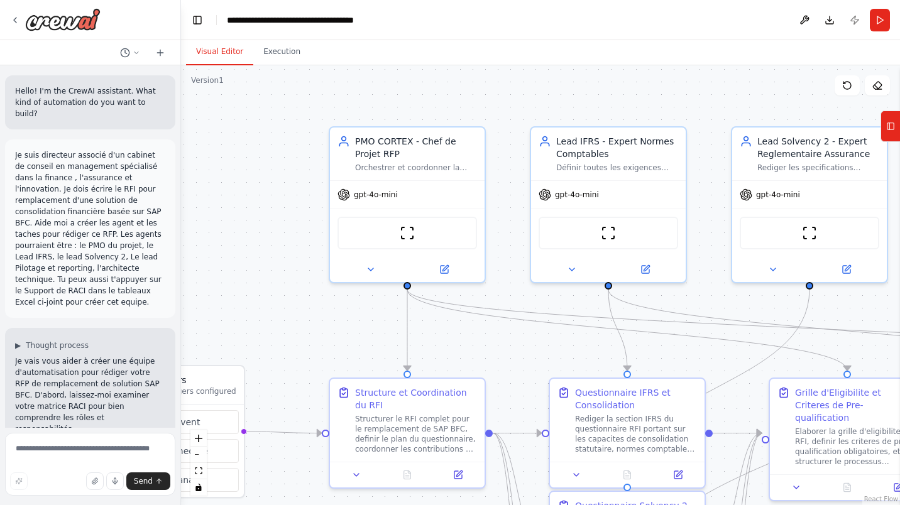
drag, startPoint x: 403, startPoint y: 212, endPoint x: 298, endPoint y: 210, distance: 104.3
click at [299, 210] on div ".deletable-edge-delete-btn { width: 20px; height: 20px; border: 0px solid #ffff…" at bounding box center [540, 285] width 719 height 440
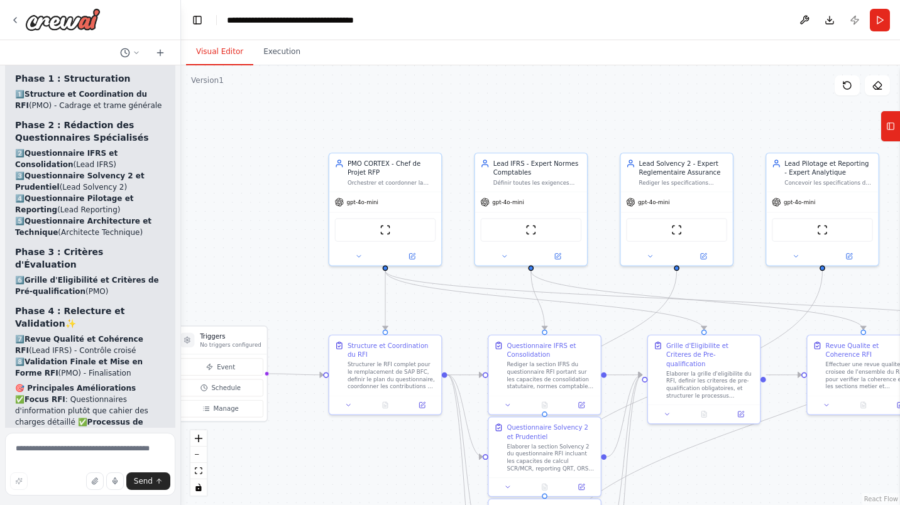
scroll to position [3225, 0]
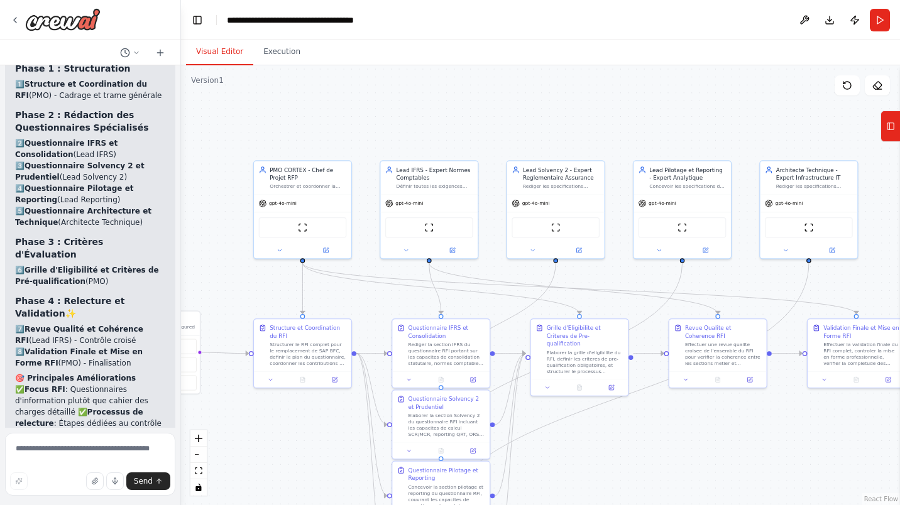
drag, startPoint x: 714, startPoint y: 138, endPoint x: 744, endPoint y: 126, distance: 32.4
click at [744, 126] on div ".deletable-edge-delete-btn { width: 20px; height: 20px; border: 0px solid #ffff…" at bounding box center [540, 285] width 719 height 440
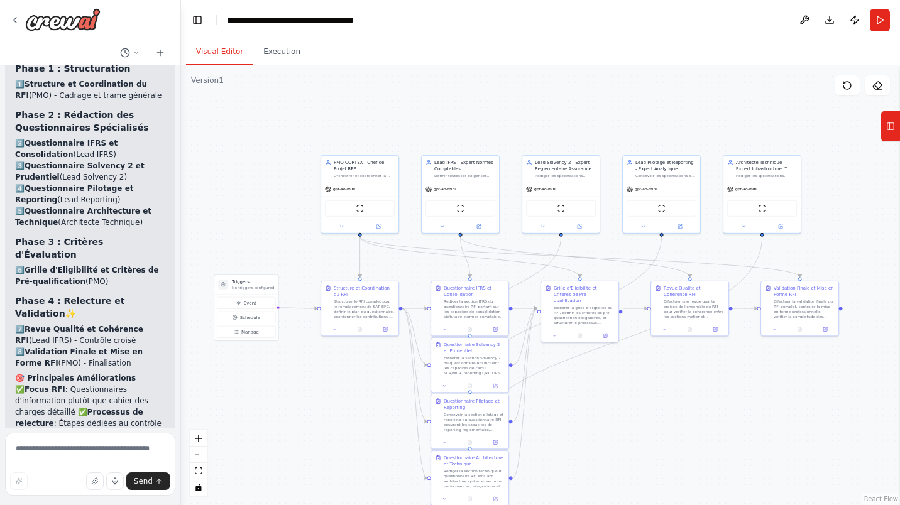
drag, startPoint x: 297, startPoint y: 168, endPoint x: 351, endPoint y: 116, distance: 74.6
click at [351, 116] on div ".deletable-edge-delete-btn { width: 20px; height: 20px; border: 0px solid #ffff…" at bounding box center [540, 285] width 719 height 440
click at [322, 436] on div ".deletable-edge-delete-btn { width: 20px; height: 20px; border: 0px solid #ffff…" at bounding box center [540, 285] width 719 height 440
click at [635, 427] on div ".deletable-edge-delete-btn { width: 20px; height: 20px; border: 0px solid #ffff…" at bounding box center [540, 285] width 719 height 440
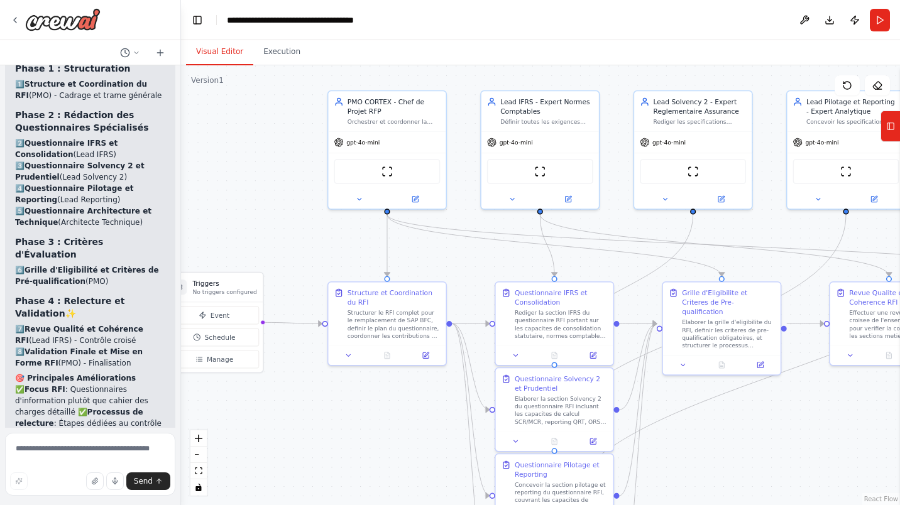
drag, startPoint x: 349, startPoint y: 411, endPoint x: 352, endPoint y: 495, distance: 83.6
click at [352, 495] on div ".deletable-edge-delete-btn { width: 20px; height: 20px; border: 0px solid #ffff…" at bounding box center [540, 285] width 719 height 440
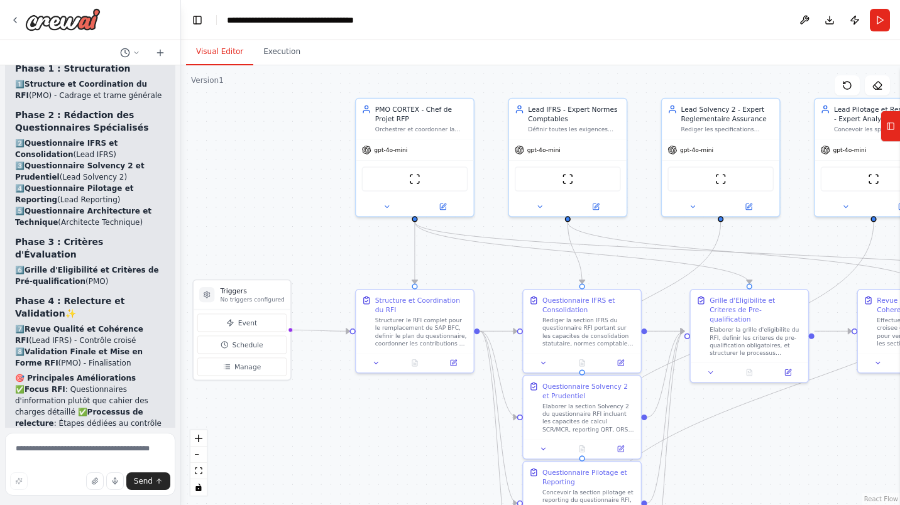
drag, startPoint x: 288, startPoint y: 203, endPoint x: 315, endPoint y: 210, distance: 28.7
click at [315, 210] on div ".deletable-edge-delete-btn { width: 20px; height: 20px; border: 0px solid #ffff…" at bounding box center [540, 285] width 719 height 440
